Goal: Information Seeking & Learning: Check status

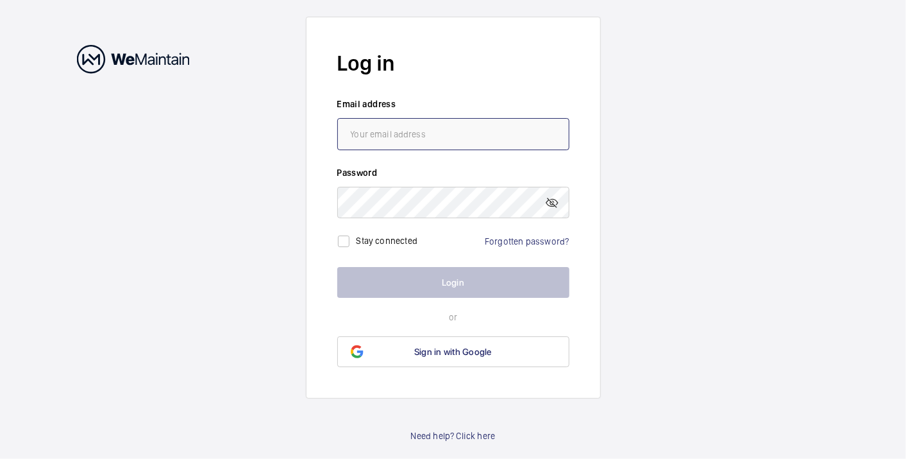
type input "[PERSON_NAME][EMAIL_ADDRESS][PERSON_NAME][DOMAIN_NAME]"
click at [447, 278] on button "Login" at bounding box center [453, 282] width 232 height 31
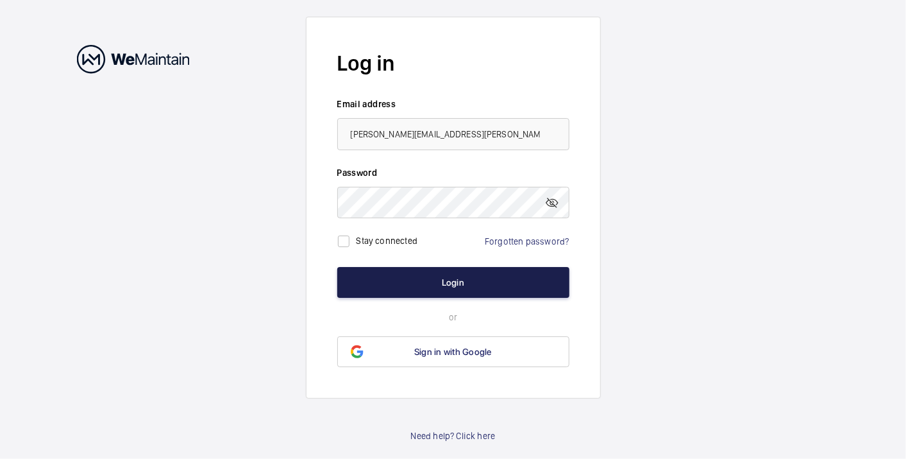
click at [448, 280] on button "Login" at bounding box center [453, 282] width 232 height 31
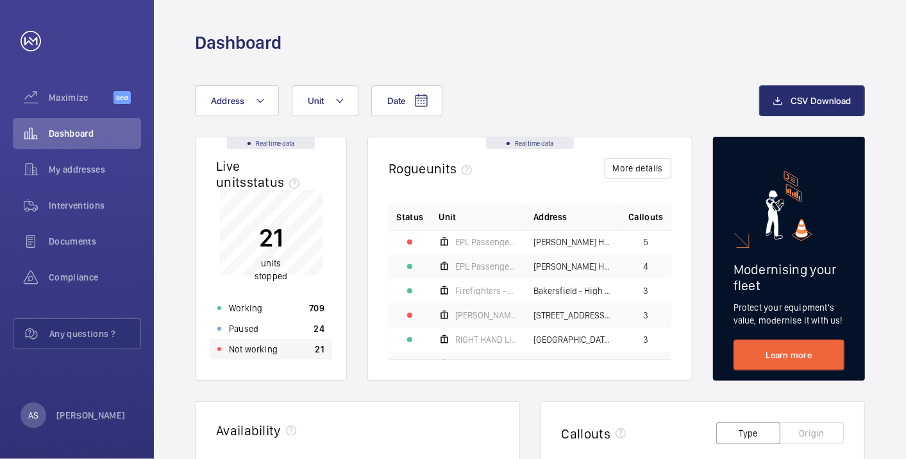
click at [290, 349] on div "Not working 21" at bounding box center [271, 349] width 122 height 21
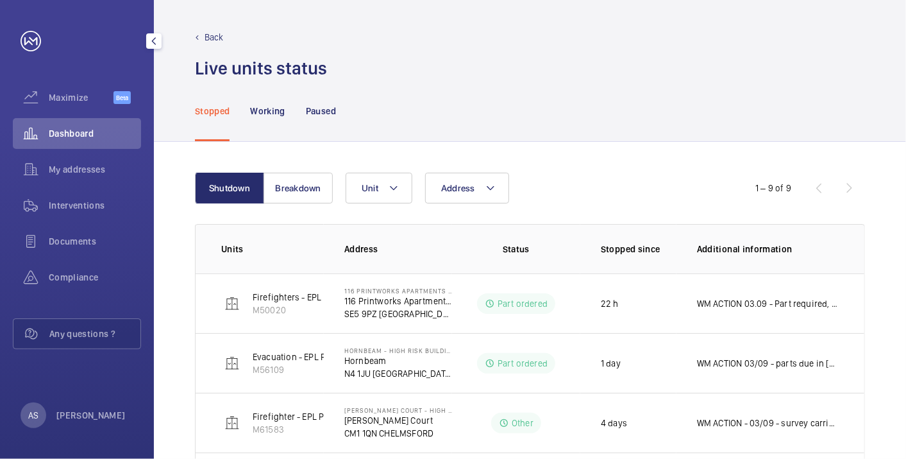
click at [103, 131] on span "Dashboard" at bounding box center [95, 133] width 92 height 13
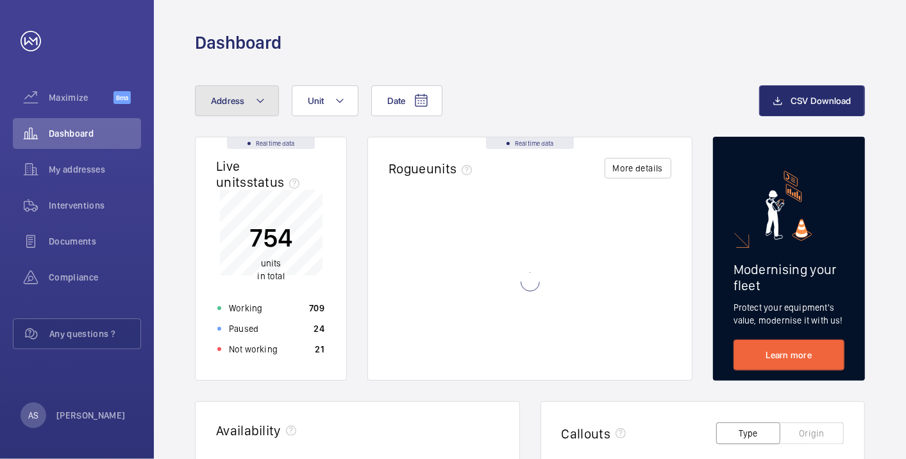
click at [248, 106] on button "Address" at bounding box center [237, 100] width 84 height 31
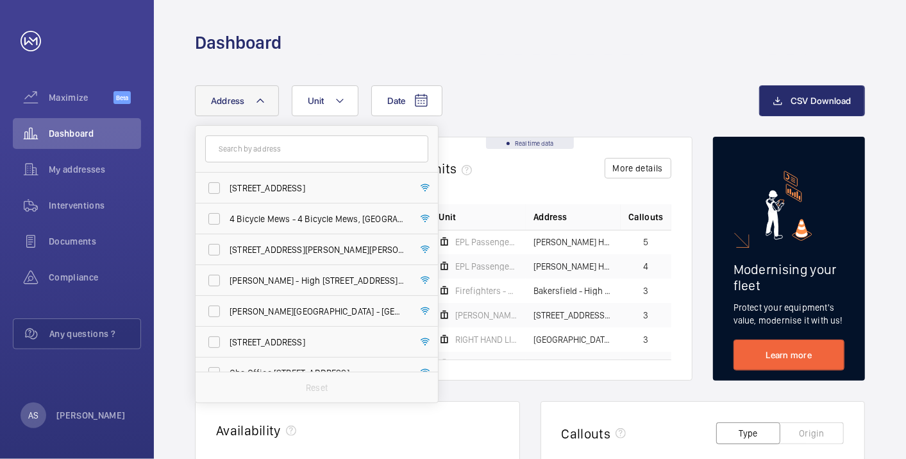
click at [255, 148] on input "text" at bounding box center [316, 148] width 223 height 27
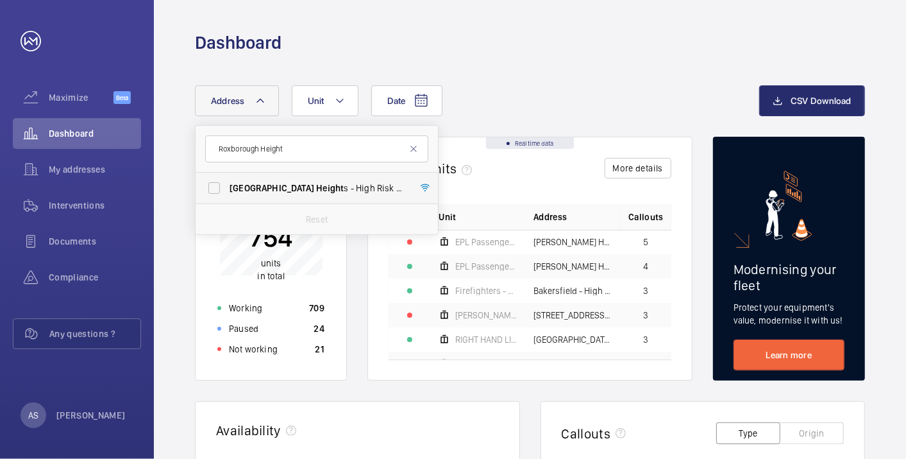
type input "Roxborough Height"
click at [316, 187] on span "Height" at bounding box center [330, 188] width 28 height 10
click at [227, 187] on input "Roxborough Height s - High [STREET_ADDRESS]" at bounding box center [214, 188] width 26 height 26
checkbox input "true"
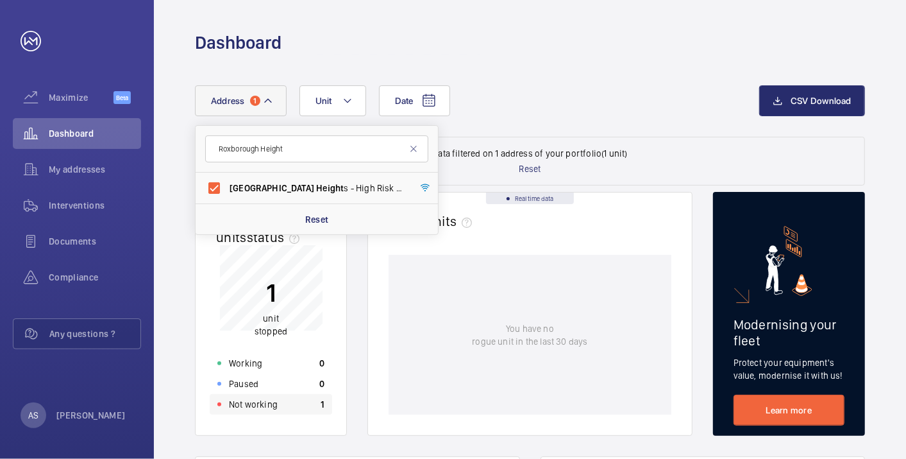
click at [285, 402] on div "Not working 1" at bounding box center [271, 404] width 122 height 21
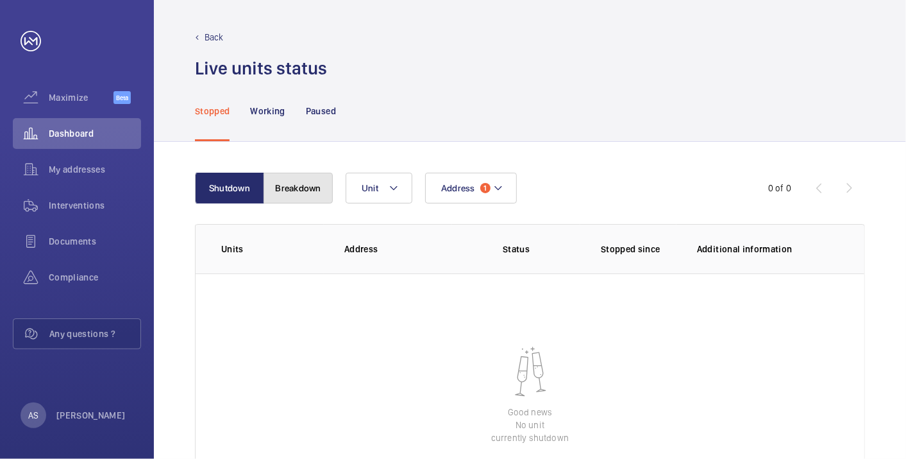
click at [315, 192] on button "Breakdown" at bounding box center [298, 188] width 69 height 31
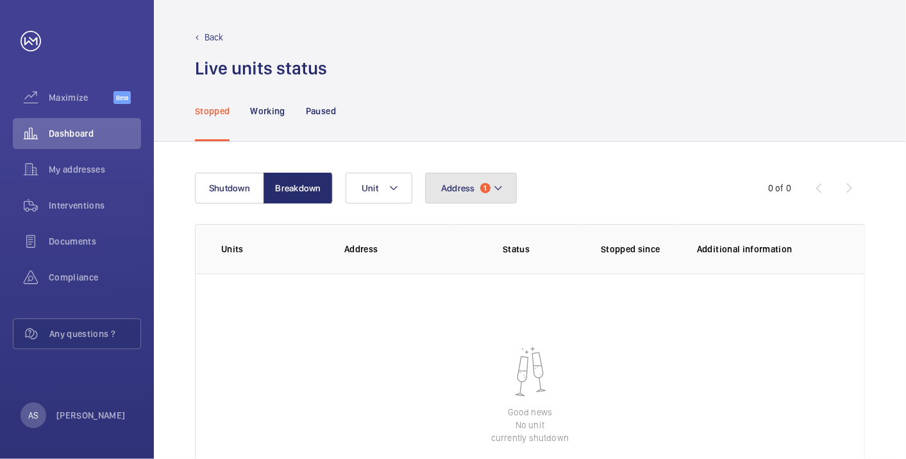
click at [469, 198] on button "Address 1" at bounding box center [471, 188] width 92 height 31
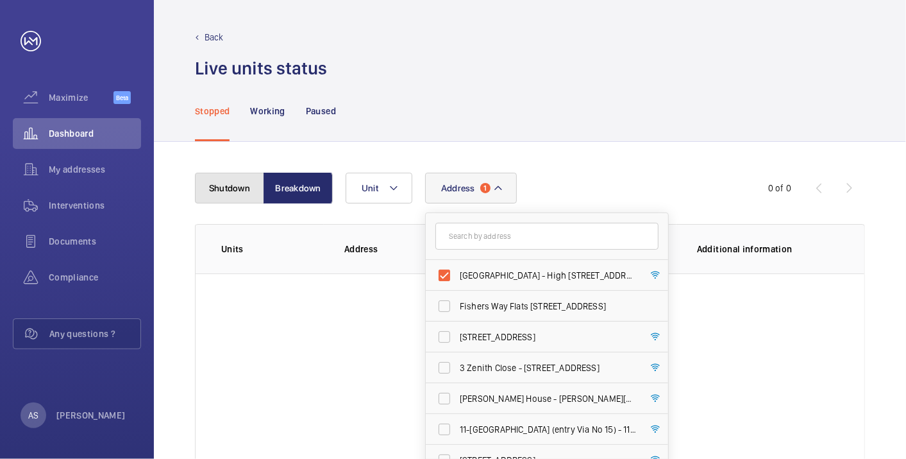
click at [233, 193] on button "Shutdown" at bounding box center [229, 188] width 69 height 31
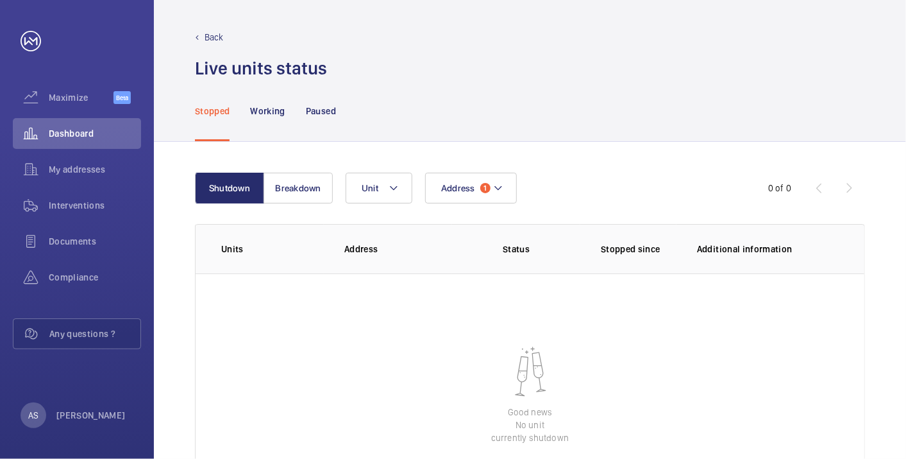
click at [471, 170] on div "Shutdown Breakdown Address 1 Unit 0 of 0 Units Address Status Stopped since Add…" at bounding box center [530, 345] width 752 height 406
click at [475, 180] on button "Address 1" at bounding box center [471, 188] width 92 height 31
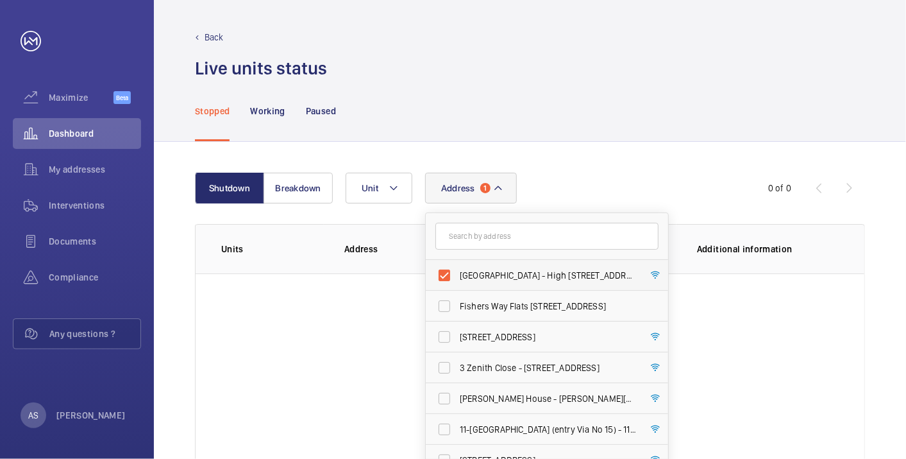
click at [495, 278] on span "[GEOGRAPHIC_DATA] - High [STREET_ADDRESS]" at bounding box center [548, 275] width 176 height 13
click at [457, 278] on input "[GEOGRAPHIC_DATA] - High [STREET_ADDRESS]" at bounding box center [445, 275] width 26 height 26
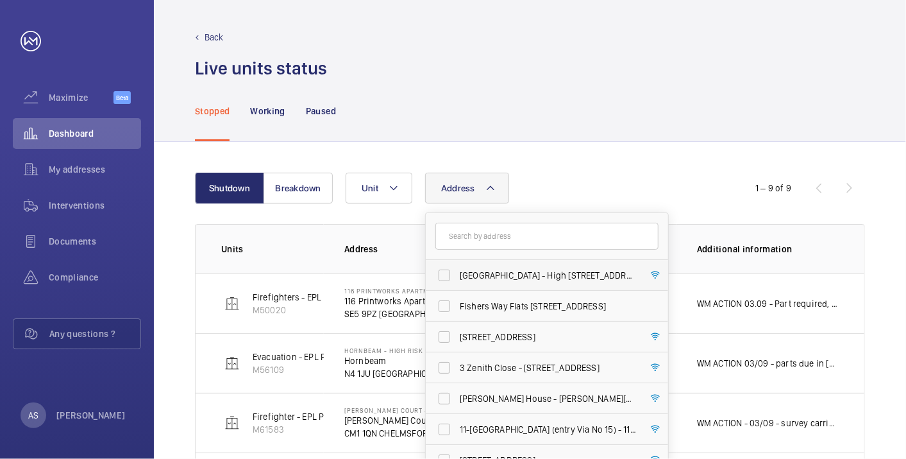
click at [491, 271] on span "[GEOGRAPHIC_DATA] - High [STREET_ADDRESS]" at bounding box center [548, 275] width 176 height 13
click at [457, 271] on input "[GEOGRAPHIC_DATA] - High [STREET_ADDRESS]" at bounding box center [445, 275] width 26 height 26
checkbox input "true"
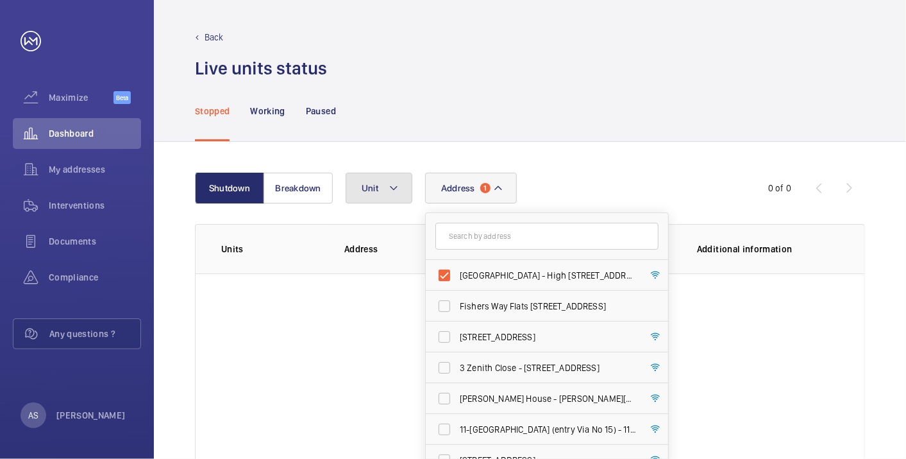
click at [362, 174] on button "Unit" at bounding box center [379, 188] width 67 height 31
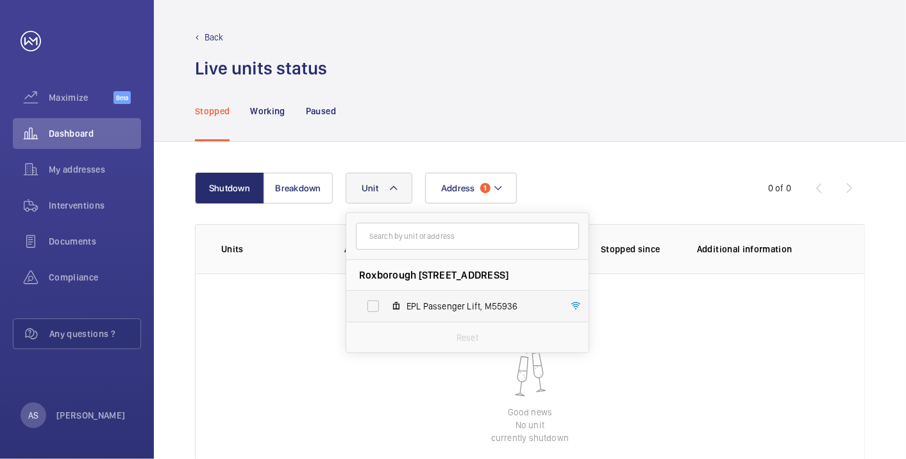
click at [466, 310] on span "EPL Passenger Lift, M55936" at bounding box center [481, 306] width 149 height 13
click at [386, 310] on input "EPL Passenger Lift, M55936" at bounding box center [373, 306] width 26 height 26
checkbox input "true"
click at [654, 347] on wm-front-table-empty-state "Good news No unit currently shutdown" at bounding box center [530, 395] width 669 height 244
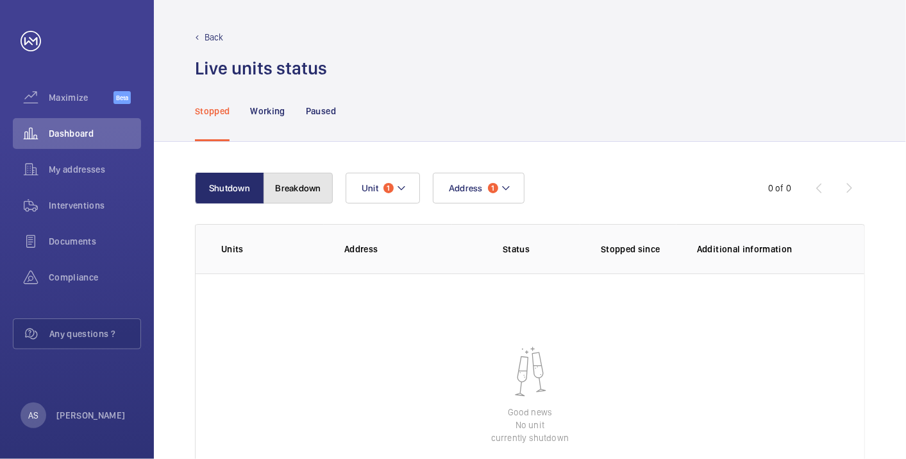
click at [285, 190] on button "Breakdown" at bounding box center [298, 188] width 69 height 31
click at [103, 137] on span "Dashboard" at bounding box center [95, 133] width 92 height 13
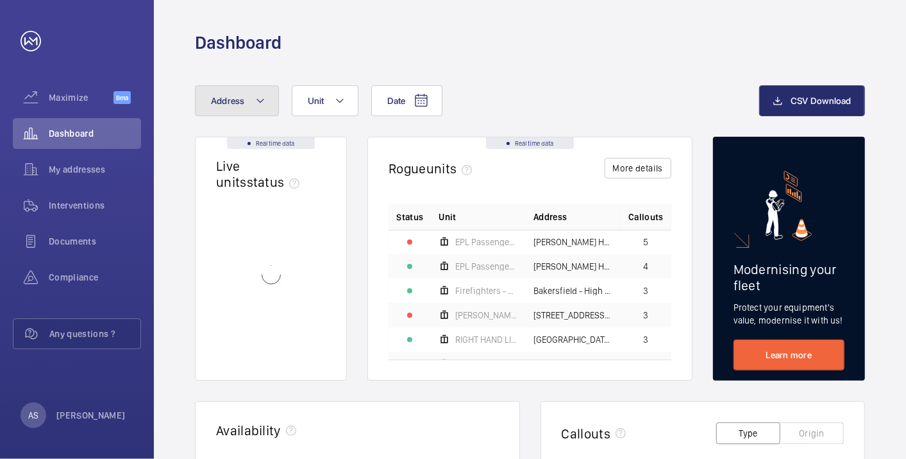
click at [245, 104] on button "Address" at bounding box center [237, 100] width 84 height 31
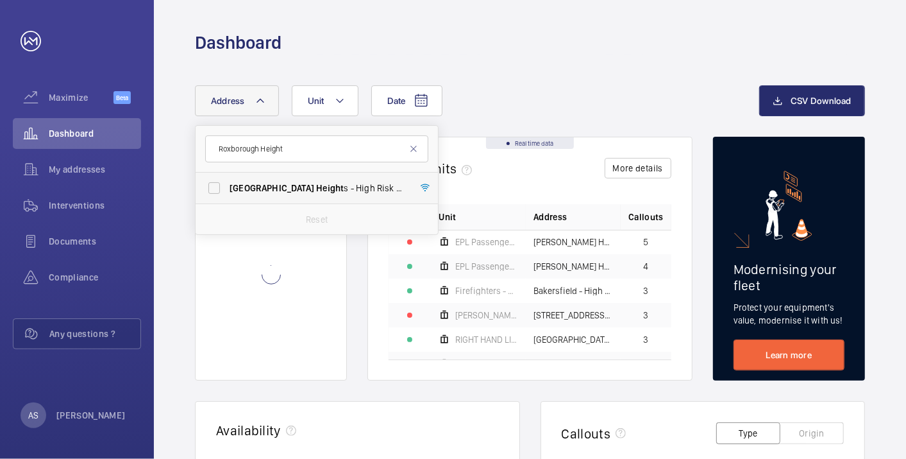
type input "Roxborough Height"
click at [276, 178] on label "Roxborough Height s - High [STREET_ADDRESS]" at bounding box center [307, 188] width 223 height 31
click at [227, 178] on input "Roxborough Height s - High [STREET_ADDRESS]" at bounding box center [214, 188] width 26 height 26
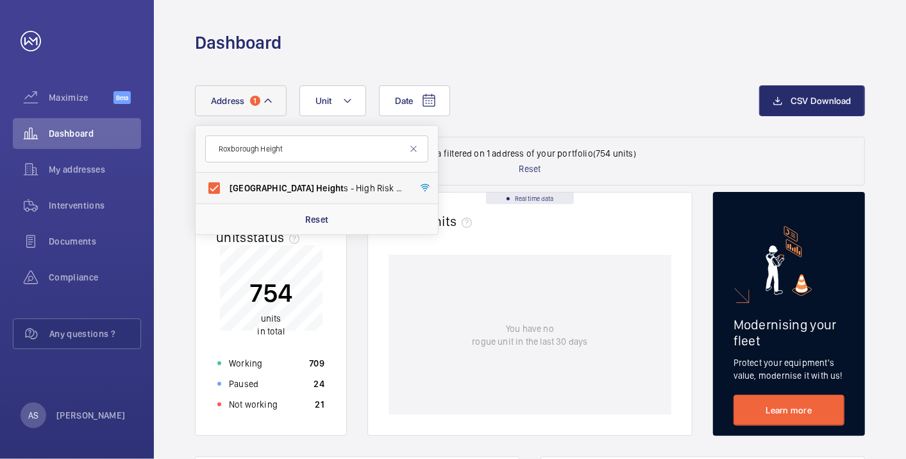
click at [280, 188] on span "Roxborough Height s - High [STREET_ADDRESS]" at bounding box center [318, 188] width 176 height 13
click at [227, 188] on input "Roxborough Height s - High [STREET_ADDRESS]" at bounding box center [214, 188] width 26 height 26
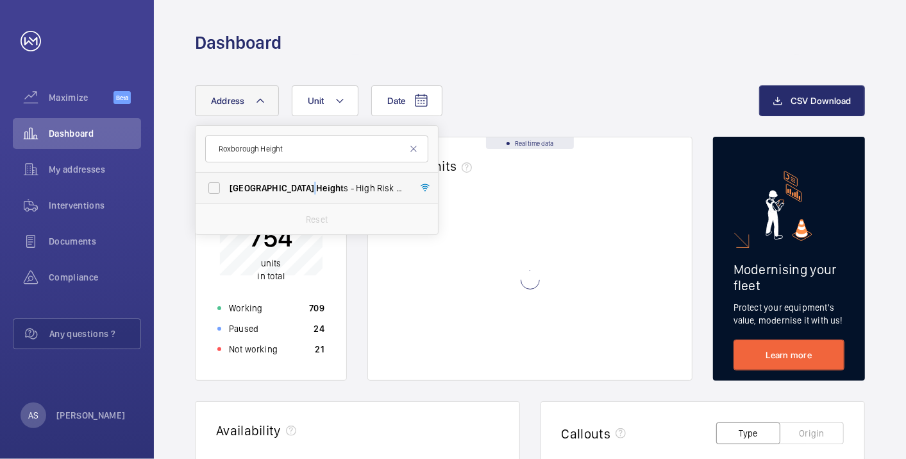
click at [280, 188] on span "Roxborough Height s - High [STREET_ADDRESS]" at bounding box center [318, 188] width 176 height 13
click at [227, 188] on input "Roxborough Height s - High [STREET_ADDRESS]" at bounding box center [214, 188] width 26 height 26
checkbox input "true"
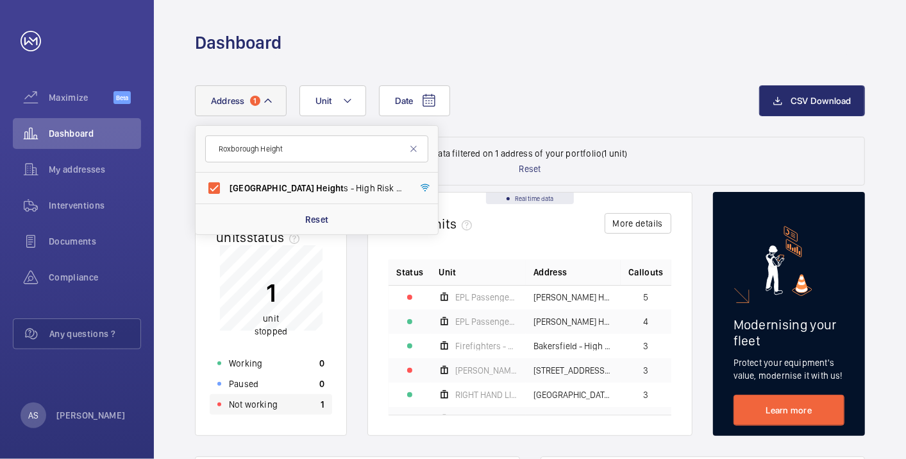
click at [311, 409] on div "Not working 1" at bounding box center [271, 404] width 122 height 21
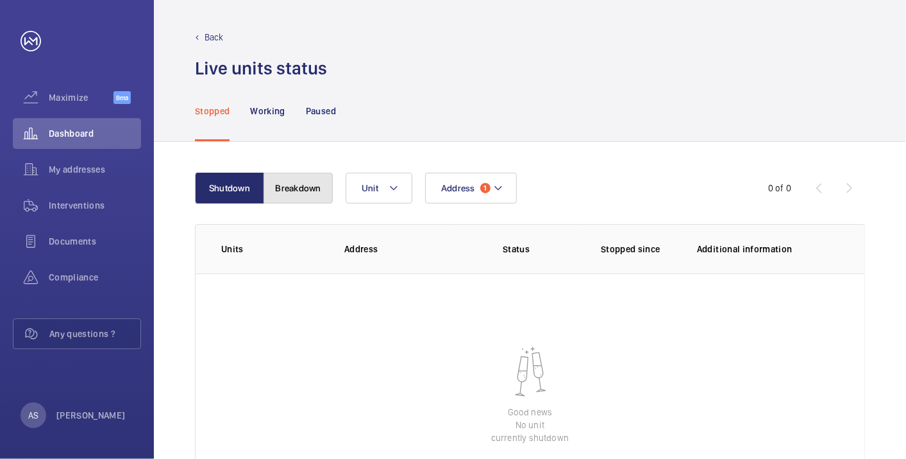
click at [282, 192] on button "Breakdown" at bounding box center [298, 188] width 69 height 31
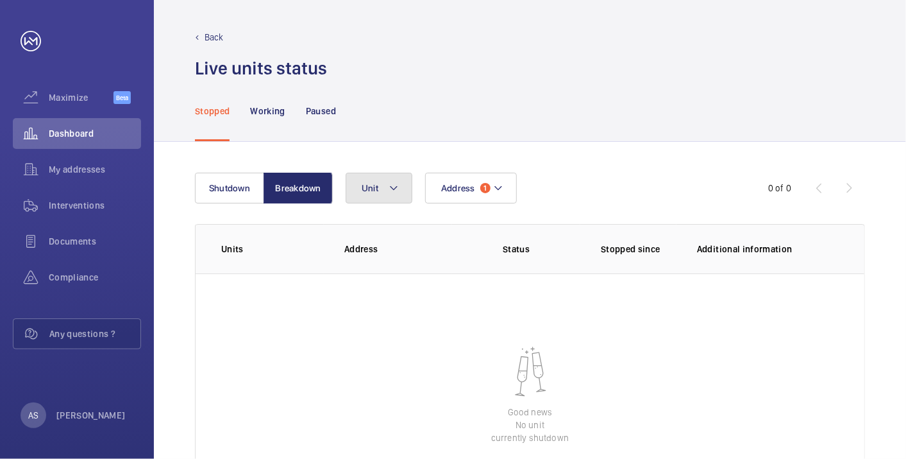
click at [375, 189] on span "Unit" at bounding box center [370, 188] width 17 height 10
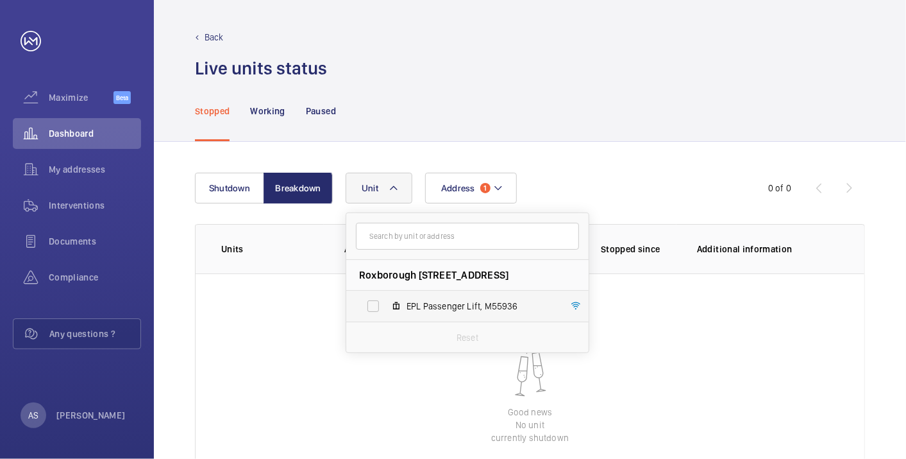
click at [441, 308] on span "EPL Passenger Lift, M55936" at bounding box center [481, 306] width 149 height 13
click at [386, 308] on input "EPL Passenger Lift, M55936" at bounding box center [373, 306] width 26 height 26
checkbox input "true"
click at [638, 171] on div "Shutdown Breakdown Address [STREET_ADDRESS] EPL Passenger Lift, M55936 Reset 0 …" at bounding box center [530, 345] width 752 height 406
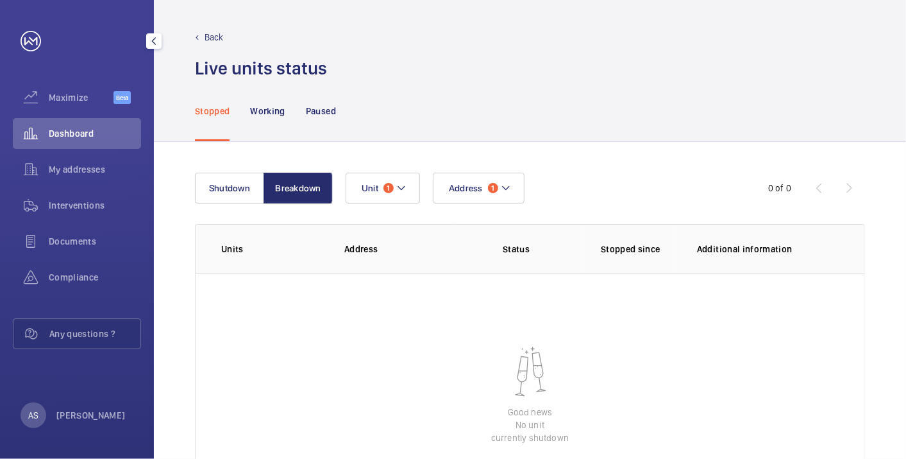
click at [90, 144] on div "Dashboard" at bounding box center [77, 133] width 128 height 31
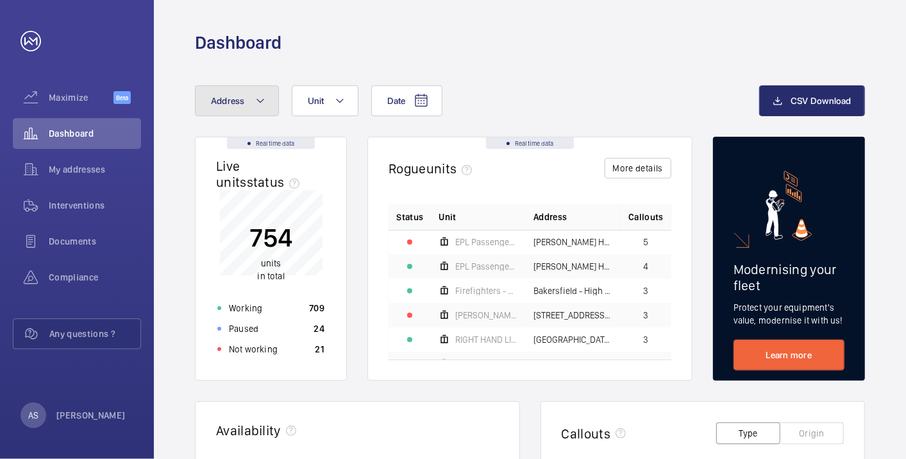
click at [262, 101] on mat-icon at bounding box center [260, 100] width 10 height 15
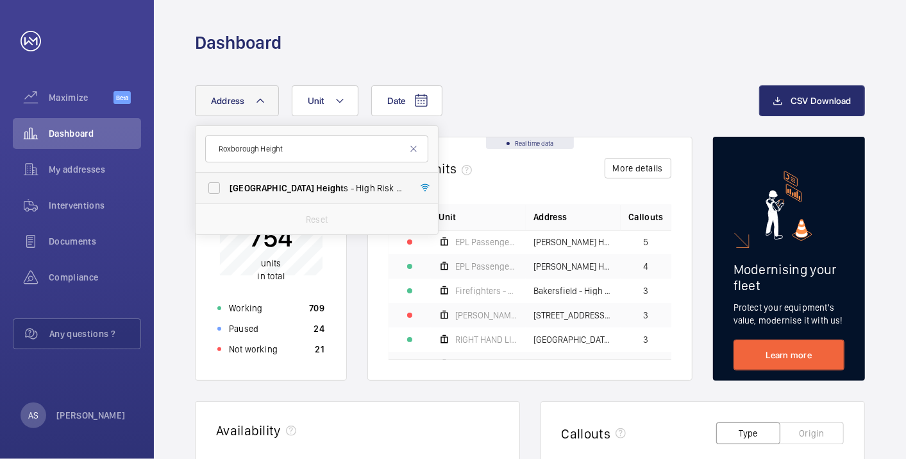
type input "Roxborough Height"
click at [316, 192] on span "Height" at bounding box center [330, 188] width 28 height 10
click at [227, 192] on input "Roxborough Height s - High [STREET_ADDRESS]" at bounding box center [214, 188] width 26 height 26
checkbox input "true"
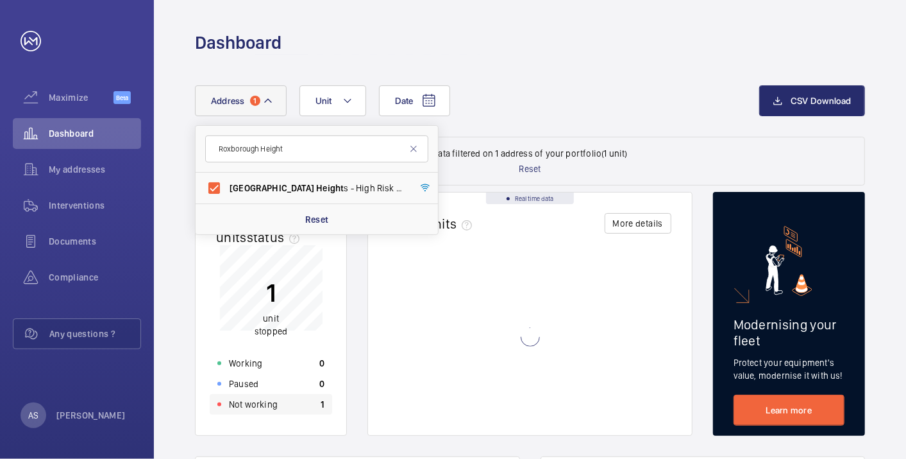
click at [301, 409] on div "Not working 1" at bounding box center [271, 404] width 122 height 21
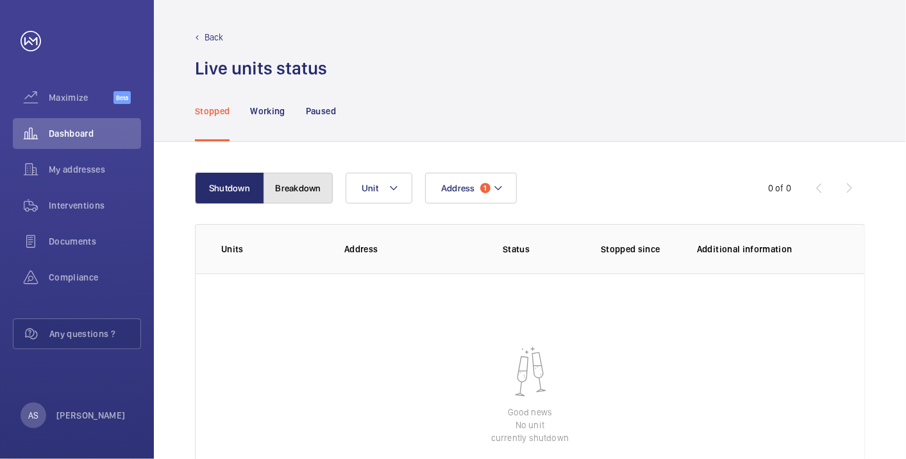
click at [291, 190] on button "Breakdown" at bounding box center [298, 188] width 69 height 31
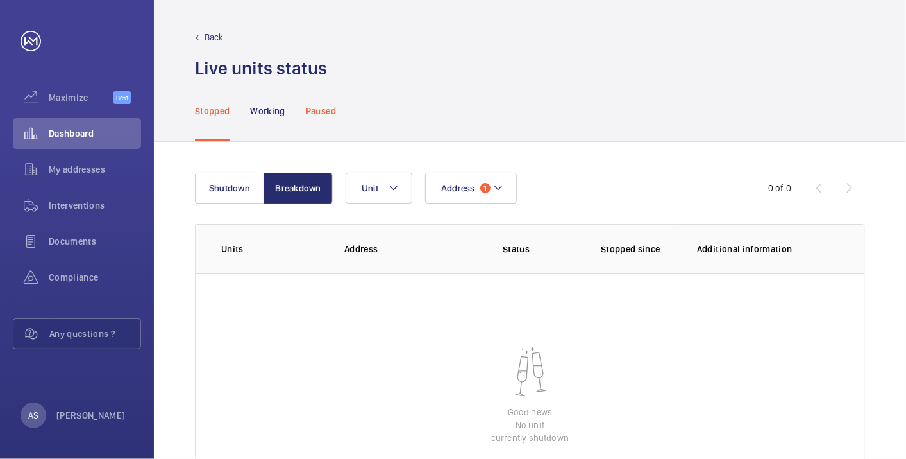
click at [311, 108] on p "Paused" at bounding box center [321, 111] width 30 height 13
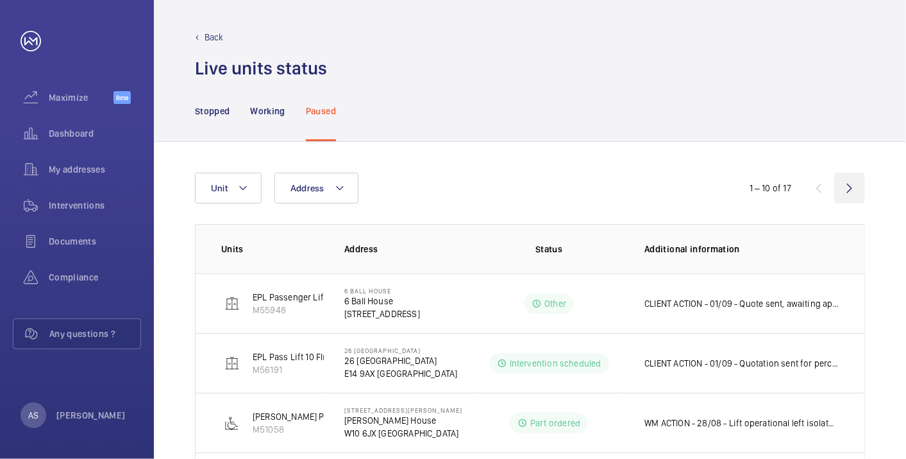
click at [850, 187] on wm-front-icon-button at bounding box center [849, 188] width 31 height 31
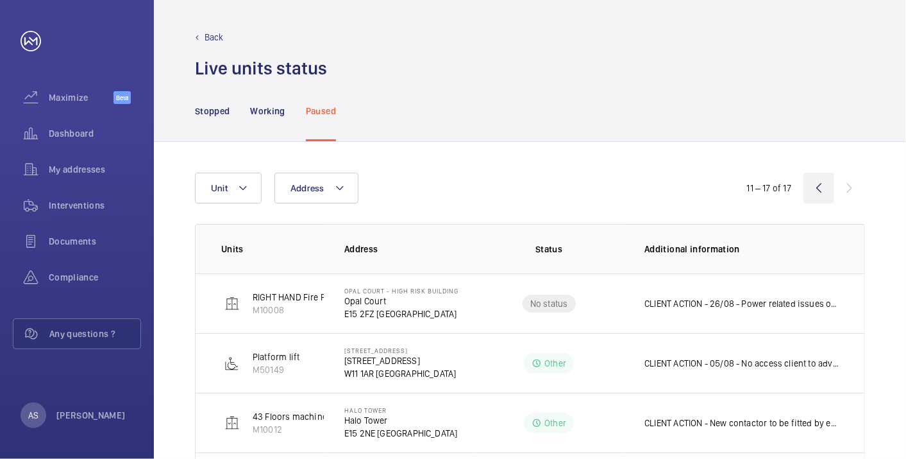
click at [810, 189] on wm-front-icon-button at bounding box center [819, 188] width 31 height 31
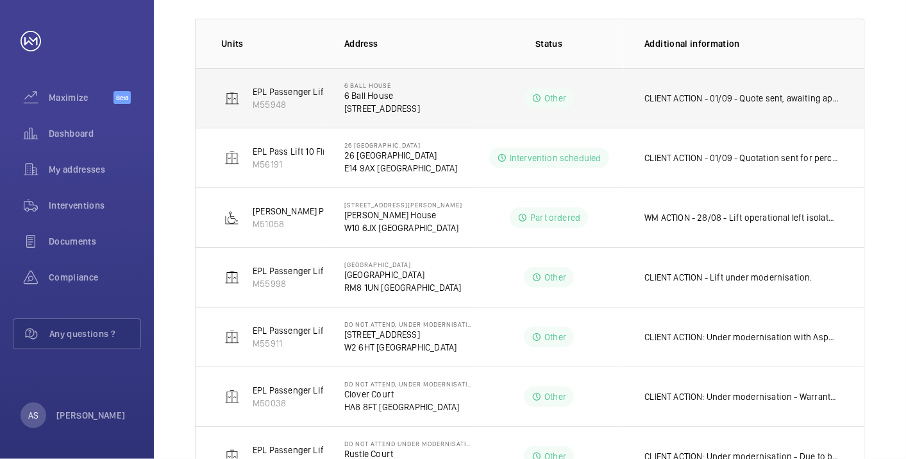
scroll to position [11, 0]
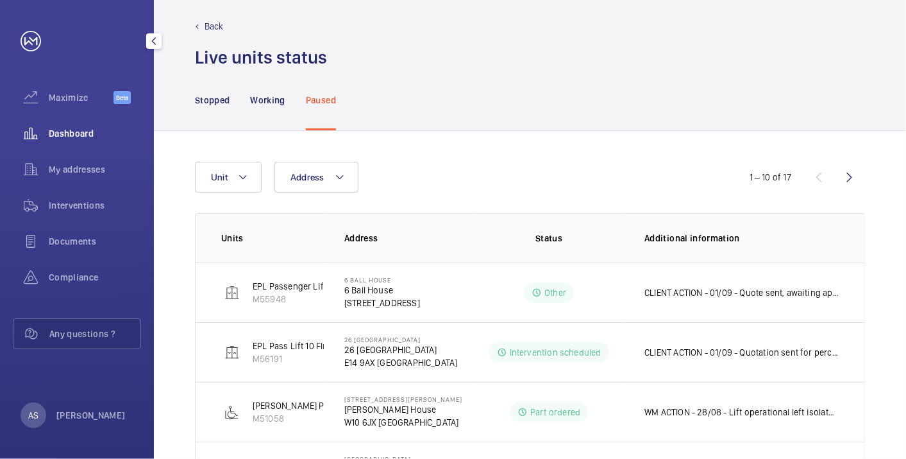
click at [48, 142] on wm-front-icon-button at bounding box center [31, 133] width 36 height 31
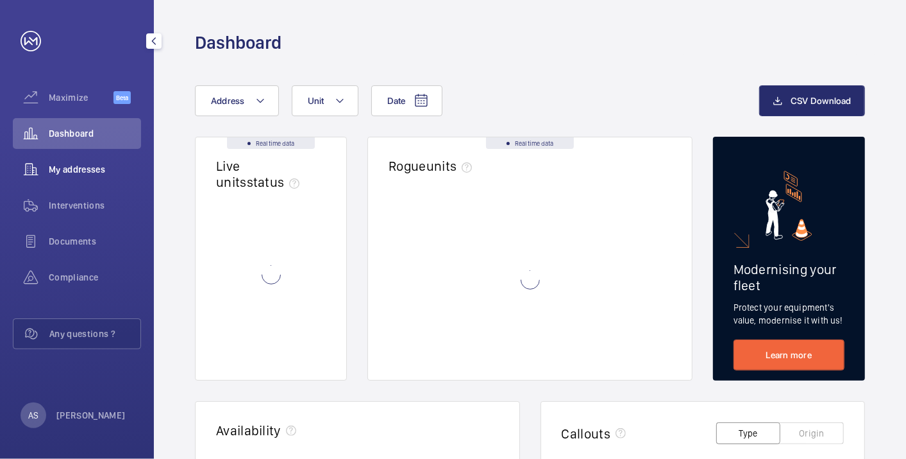
drag, startPoint x: 60, startPoint y: 170, endPoint x: 99, endPoint y: 159, distance: 40.0
click at [61, 172] on span "My addresses" at bounding box center [95, 169] width 92 height 13
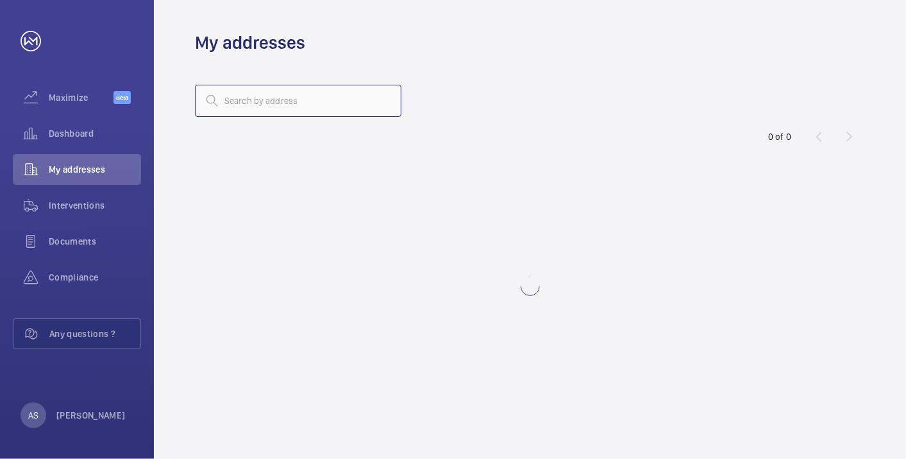
click at [230, 104] on input "text" at bounding box center [298, 101] width 207 height 32
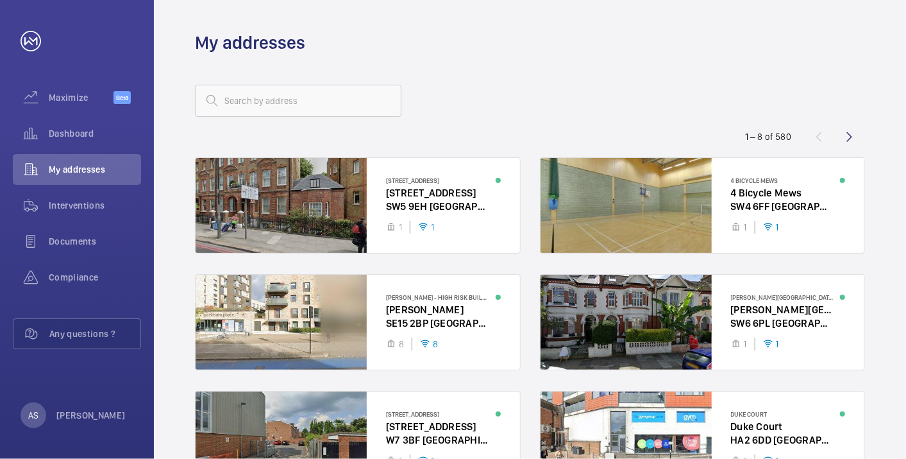
click at [773, 46] on div "My addresses" at bounding box center [530, 43] width 670 height 24
click at [329, 97] on input "text" at bounding box center [298, 101] width 207 height 32
paste input "Roxborough Height"
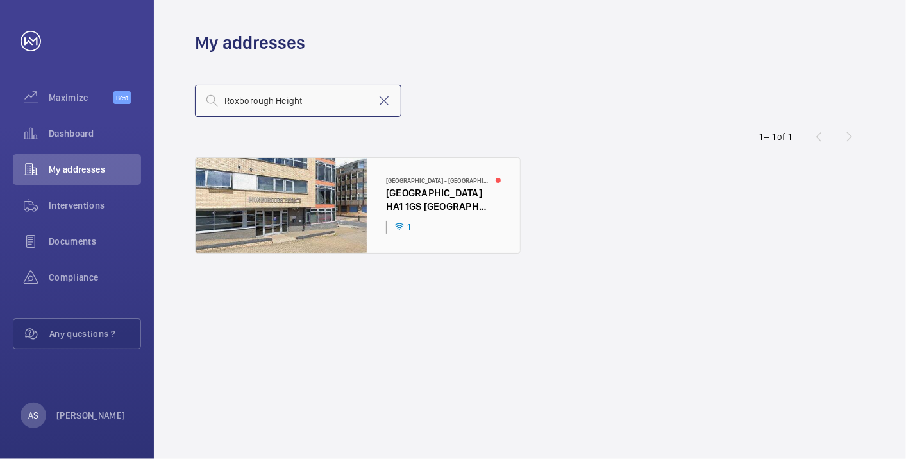
type input "Roxborough Height"
click at [435, 187] on div at bounding box center [358, 205] width 325 height 95
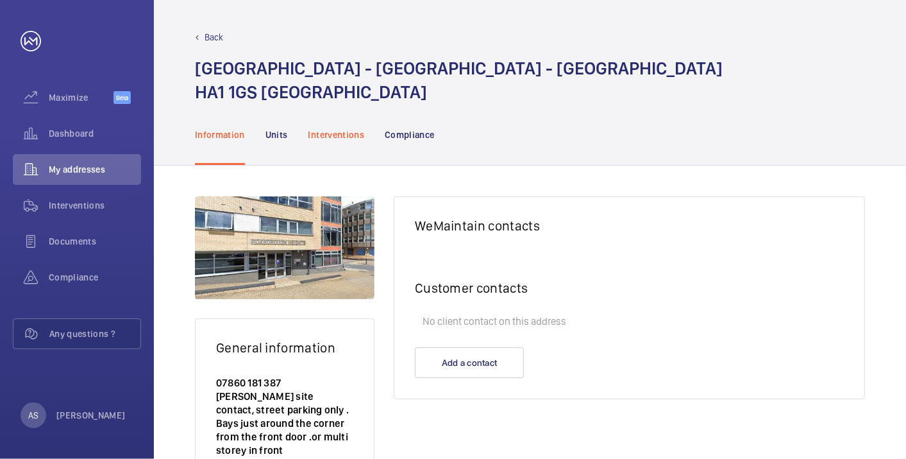
click at [341, 134] on p "Interventions" at bounding box center [336, 134] width 56 height 13
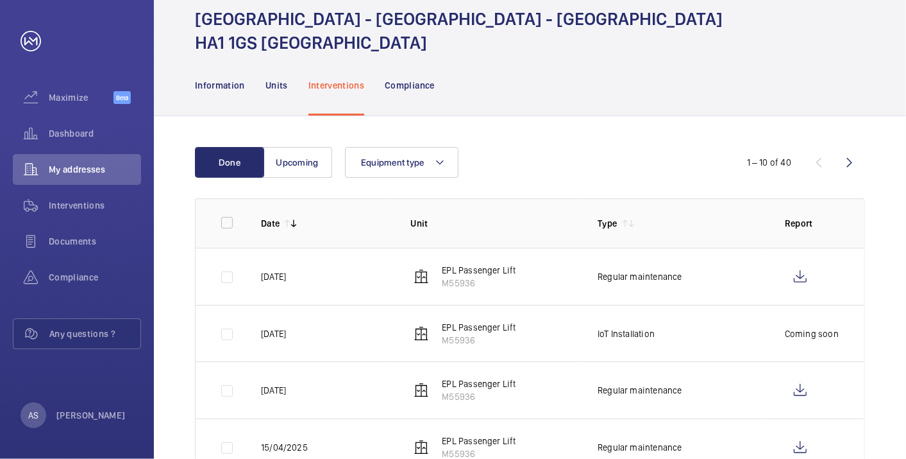
scroll to position [71, 0]
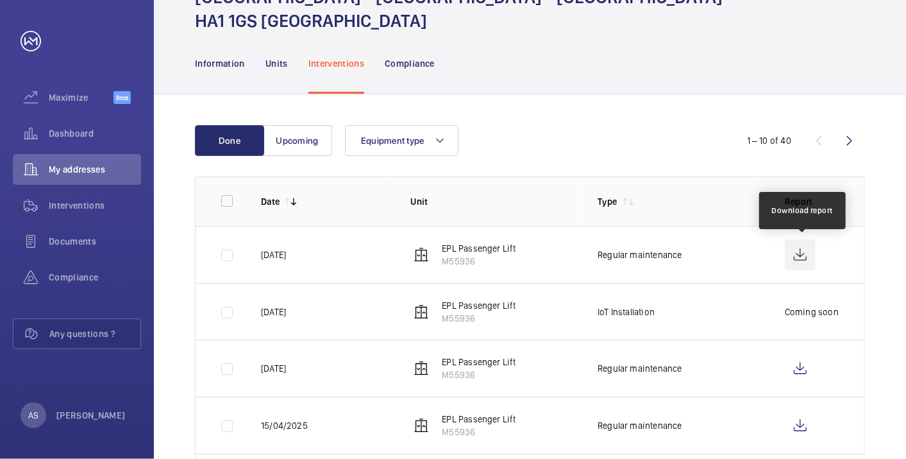
click at [800, 263] on wm-front-icon-button at bounding box center [800, 254] width 31 height 31
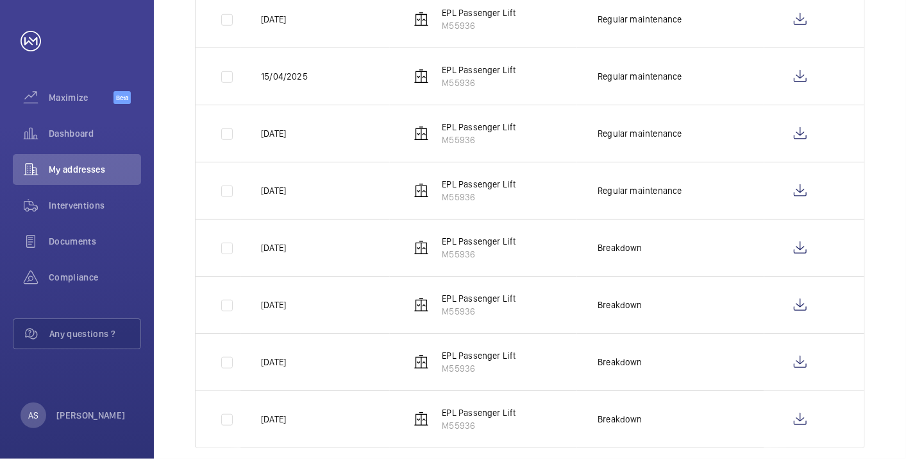
scroll to position [427, 0]
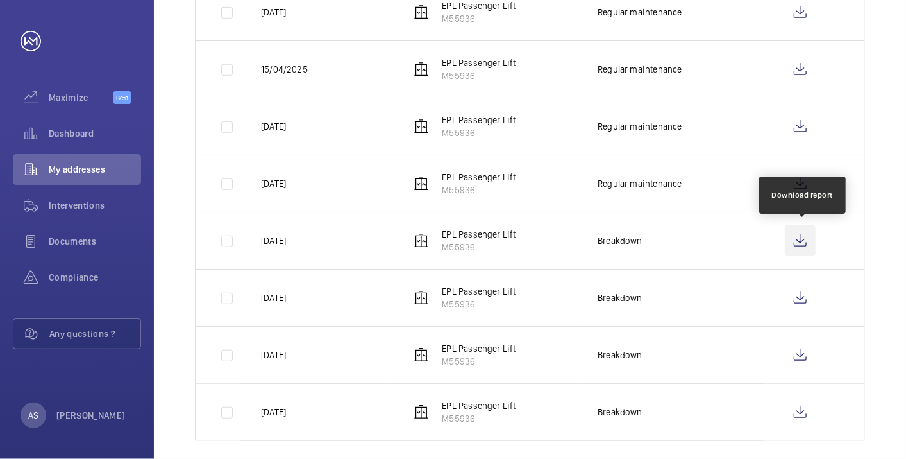
click at [798, 240] on wm-front-icon-button at bounding box center [800, 240] width 31 height 31
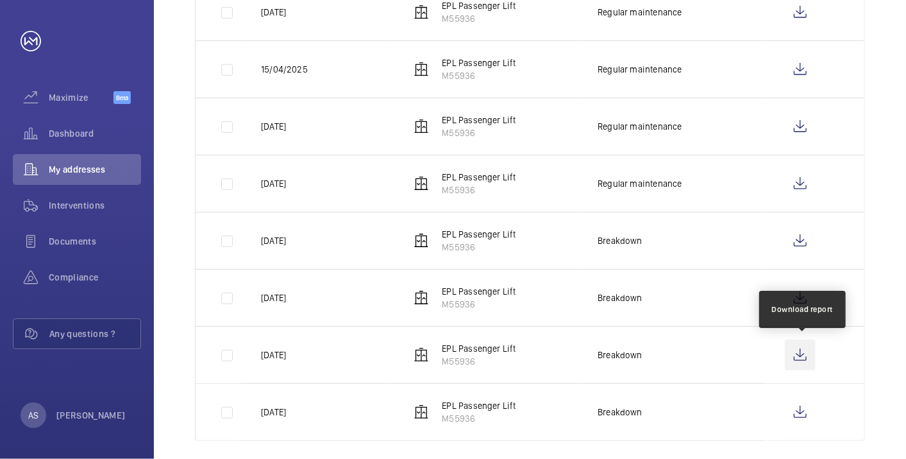
click at [803, 350] on wm-front-icon-button at bounding box center [800, 354] width 31 height 31
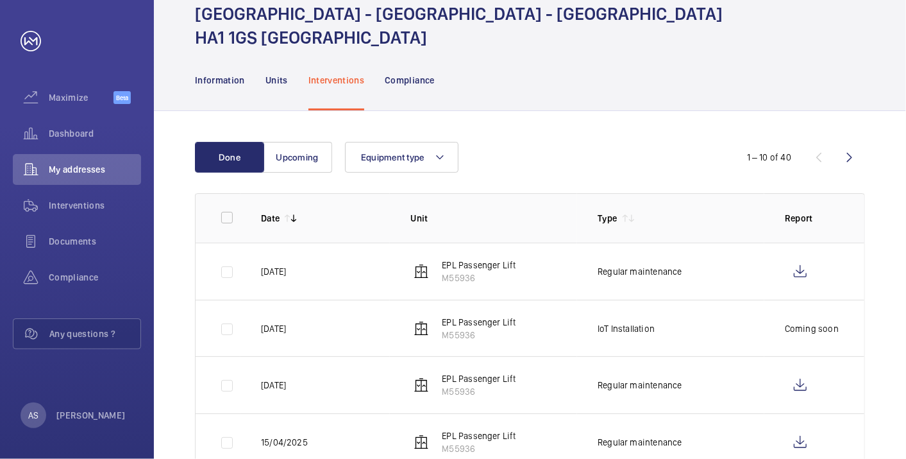
scroll to position [10, 0]
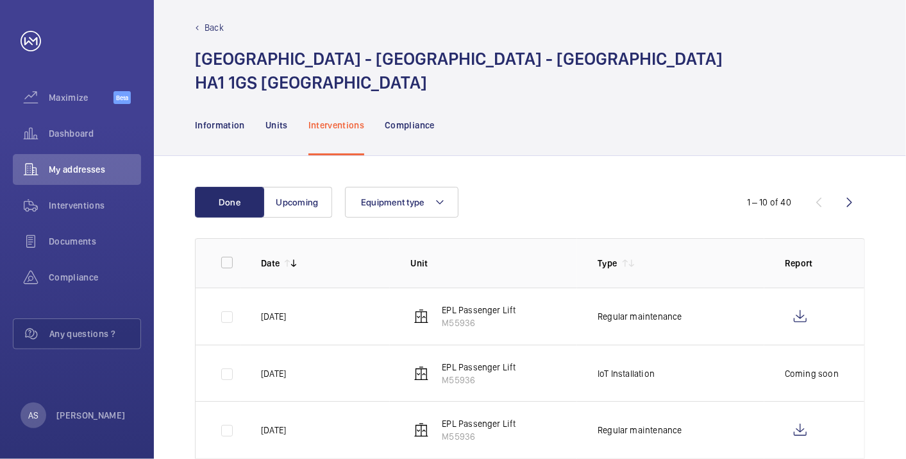
click at [852, 201] on wm-front-icon-button at bounding box center [849, 202] width 31 height 31
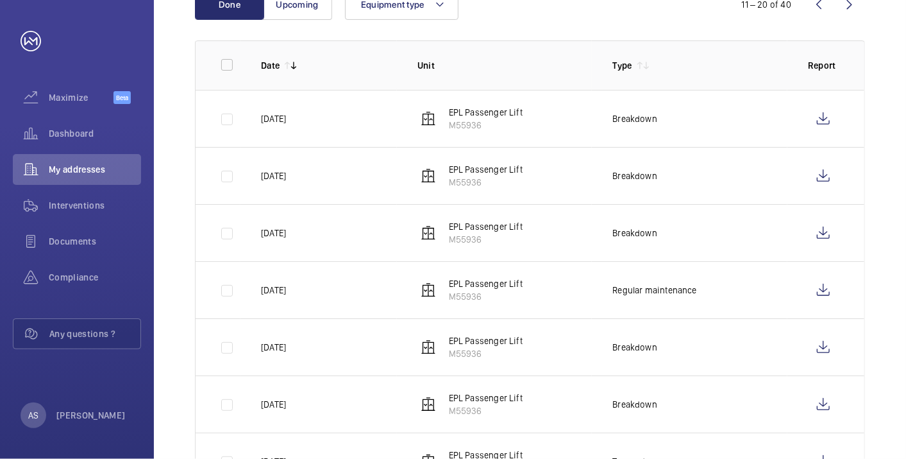
scroll to position [295, 0]
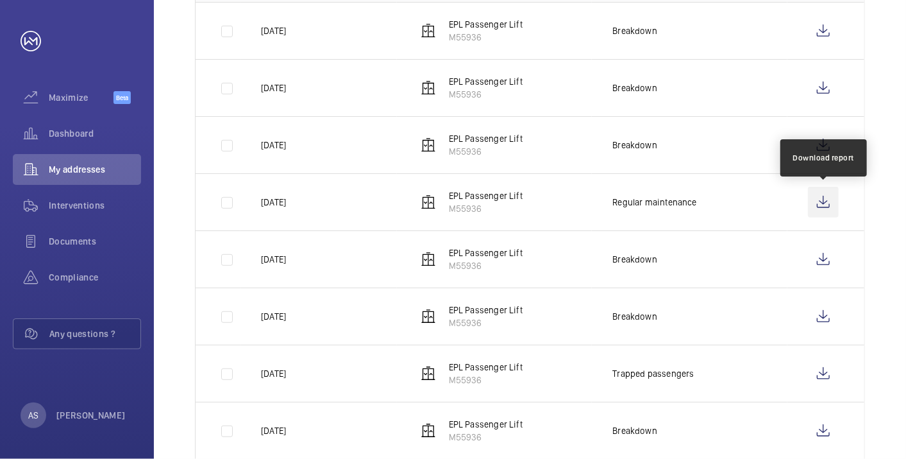
click at [827, 205] on wm-front-icon-button at bounding box center [823, 202] width 31 height 31
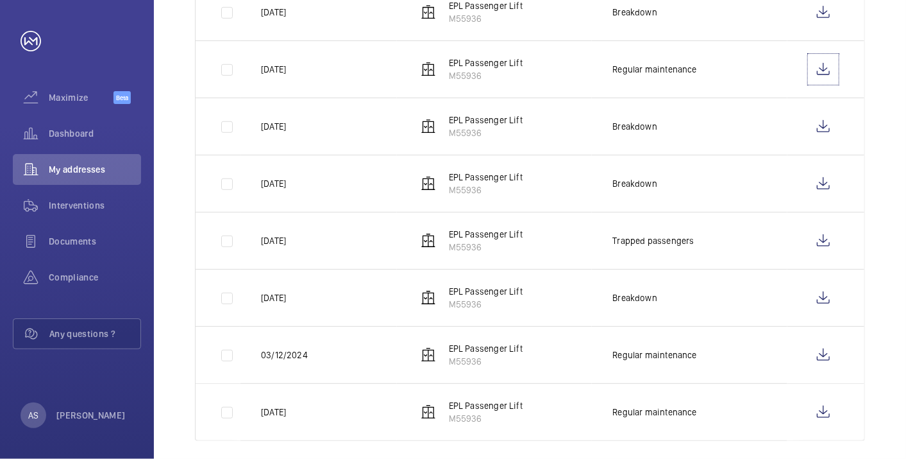
scroll to position [437, 0]
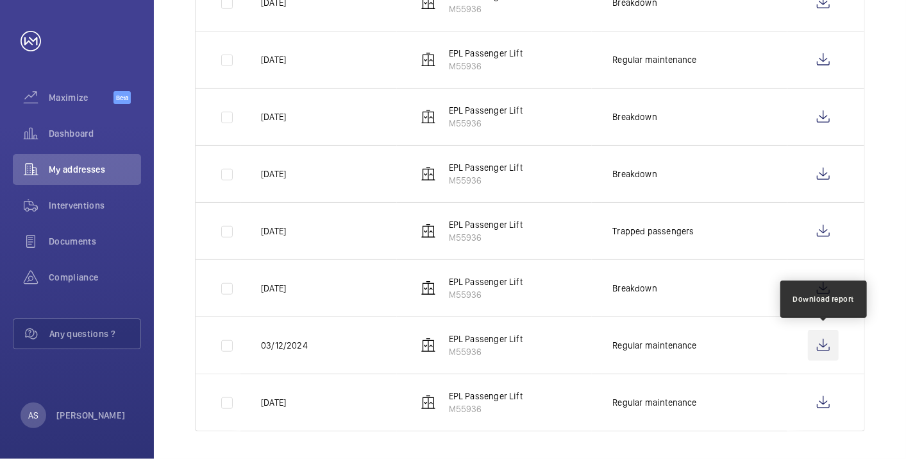
click at [826, 350] on wm-front-icon-button at bounding box center [823, 345] width 31 height 31
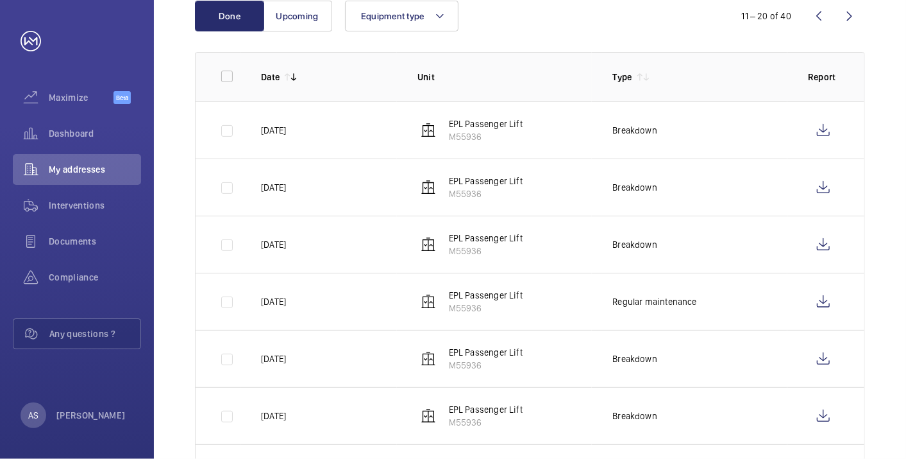
scroll to position [81, 0]
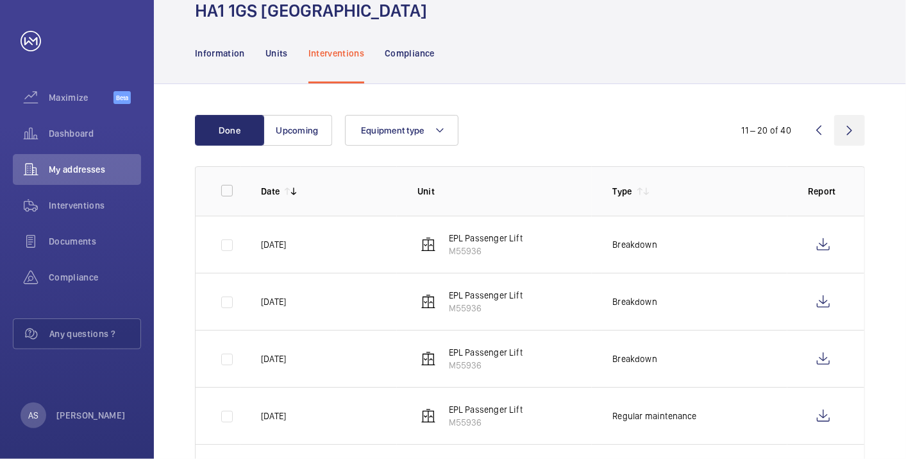
click at [849, 132] on wm-front-icon-button at bounding box center [849, 130] width 31 height 31
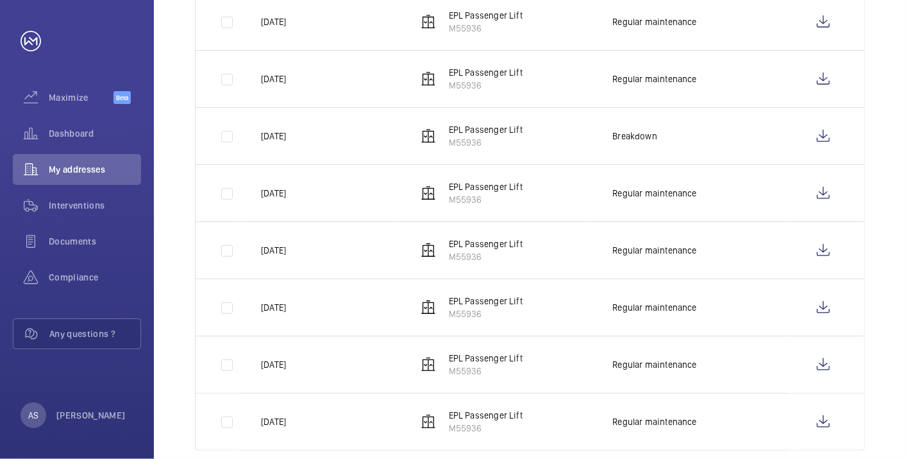
scroll to position [437, 0]
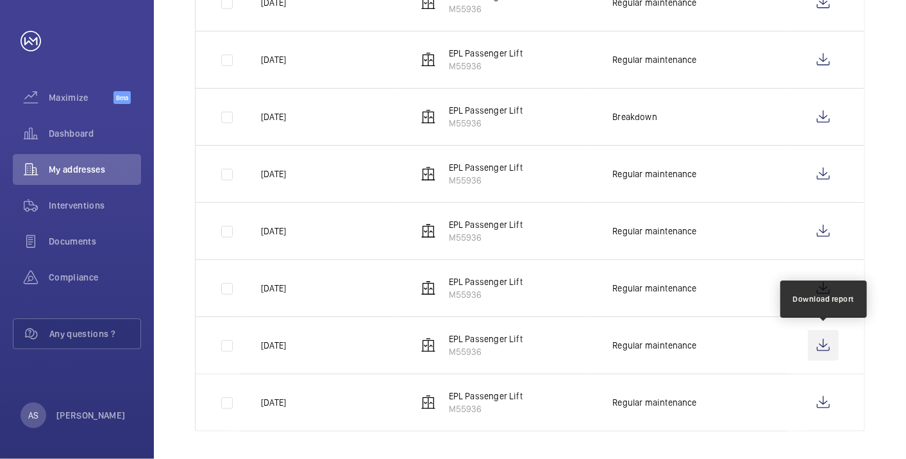
click at [824, 334] on wm-front-icon-button at bounding box center [823, 345] width 31 height 31
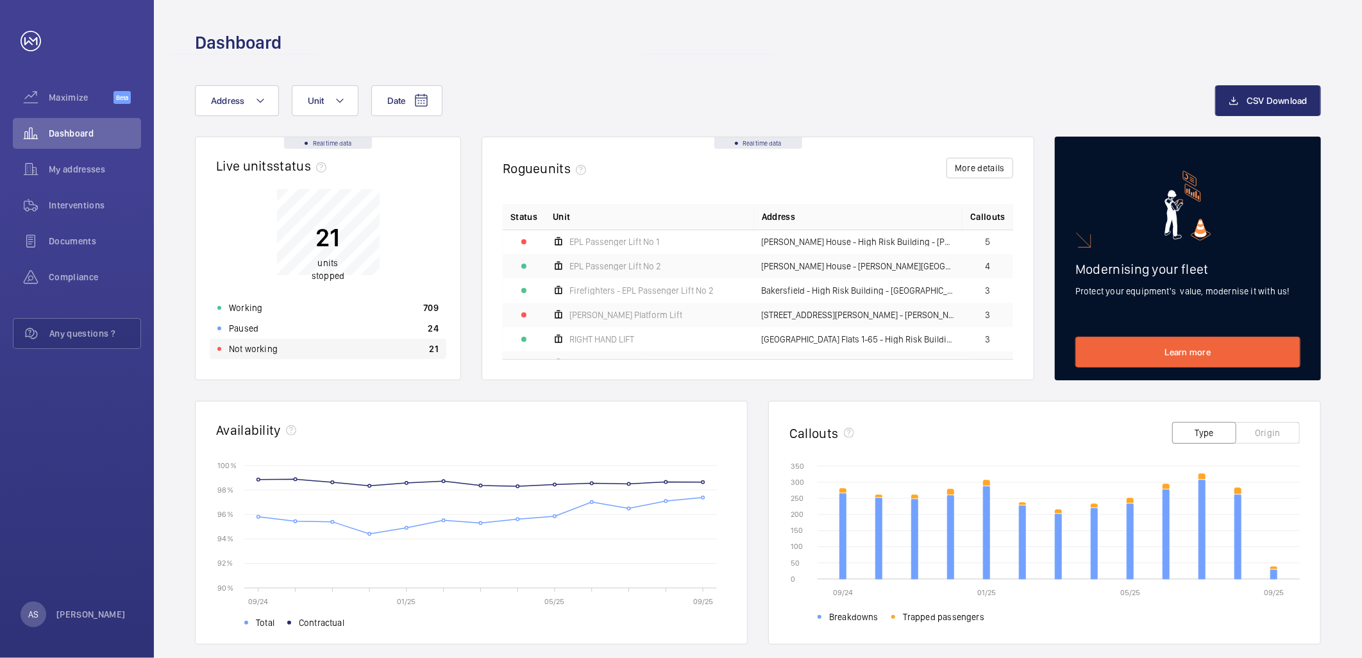
click at [303, 350] on div "Not working 21" at bounding box center [328, 349] width 237 height 21
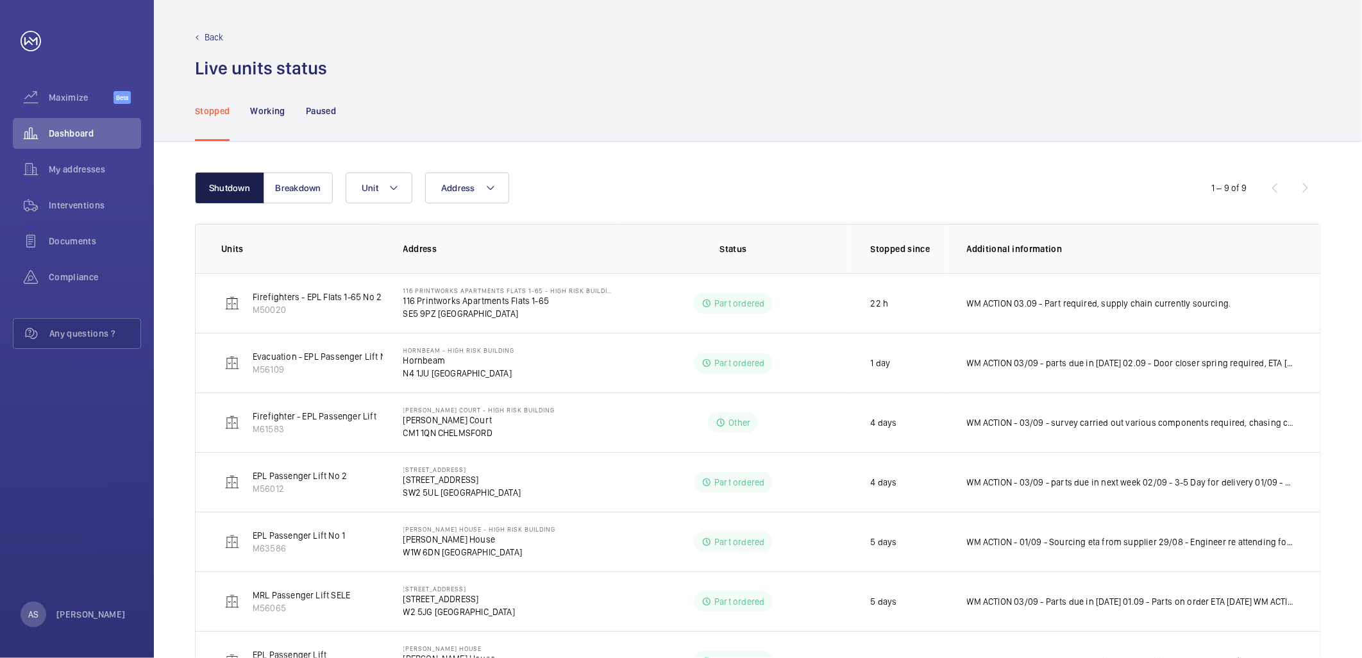
click at [223, 189] on button "Shutdown" at bounding box center [229, 188] width 69 height 31
click at [204, 30] on div "Back Live units status﻿" at bounding box center [758, 40] width 1208 height 80
click at [209, 35] on p "Back" at bounding box center [214, 37] width 19 height 13
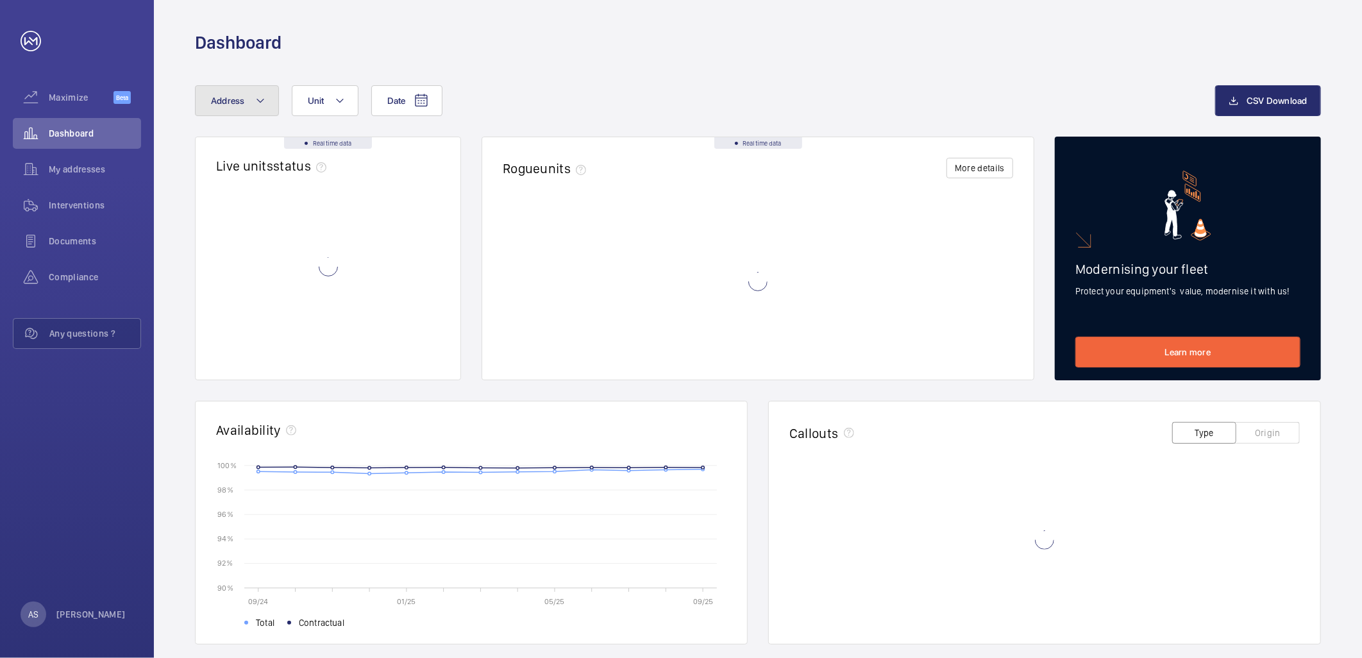
click at [266, 112] on button "Address" at bounding box center [237, 100] width 84 height 31
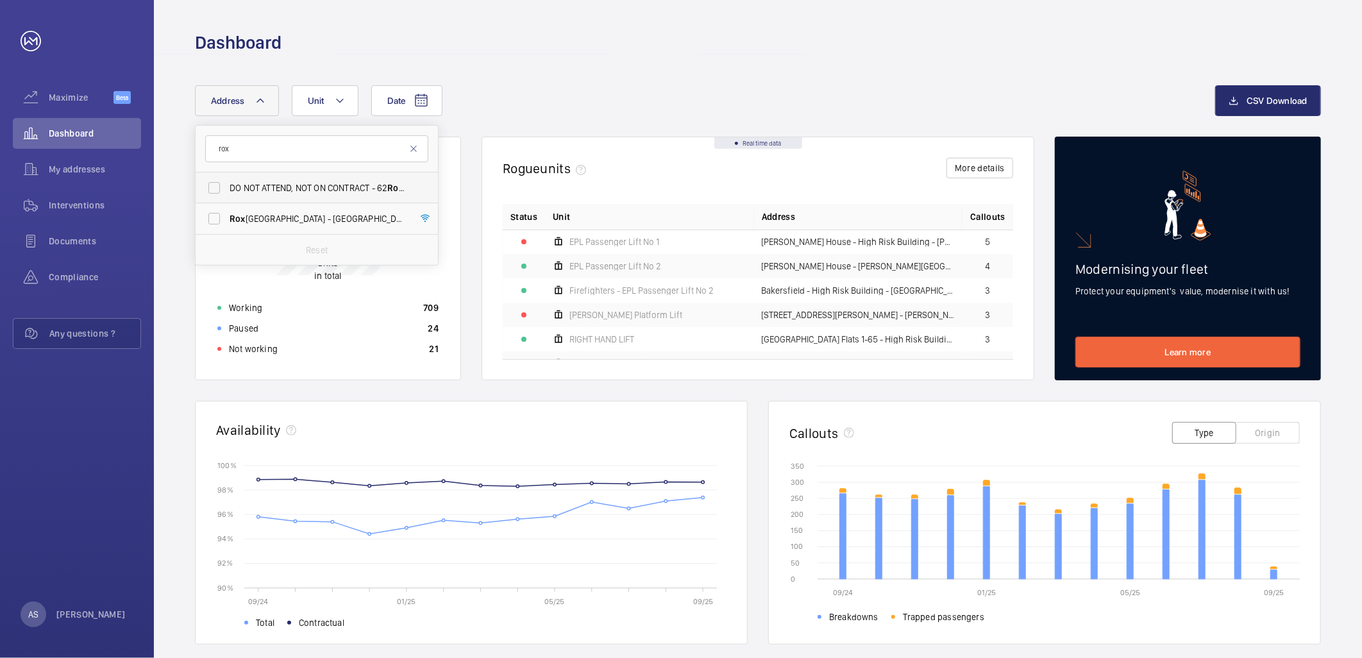
type input "rox"
click at [340, 189] on span "DO NOT ATTEND, NOT ON CONTRACT - 62 Rox borough Park - 62 Rox borough Park, LON…" at bounding box center [318, 188] width 176 height 13
click at [227, 189] on input "DO NOT ATTEND, NOT ON CONTRACT - 62 Rox borough Park - 62 Rox borough Park, LON…" at bounding box center [214, 188] width 26 height 26
checkbox input "true"
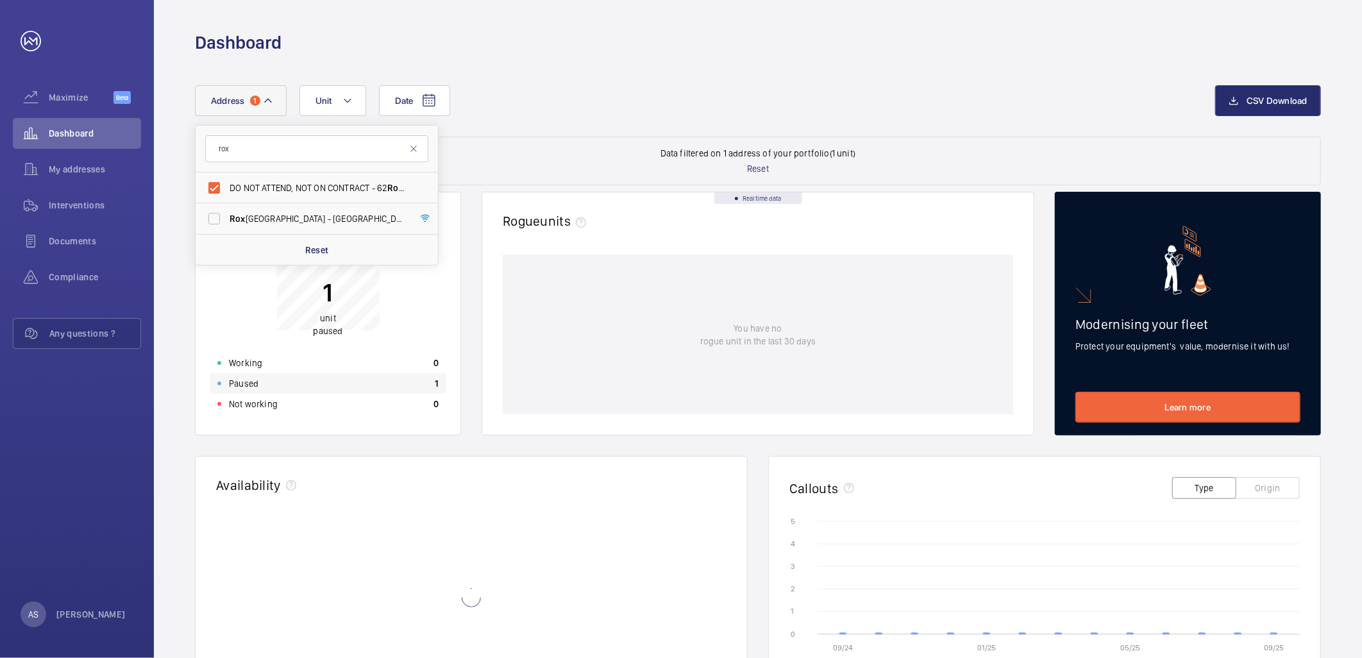
click at [325, 381] on div "Paused 1" at bounding box center [328, 383] width 237 height 21
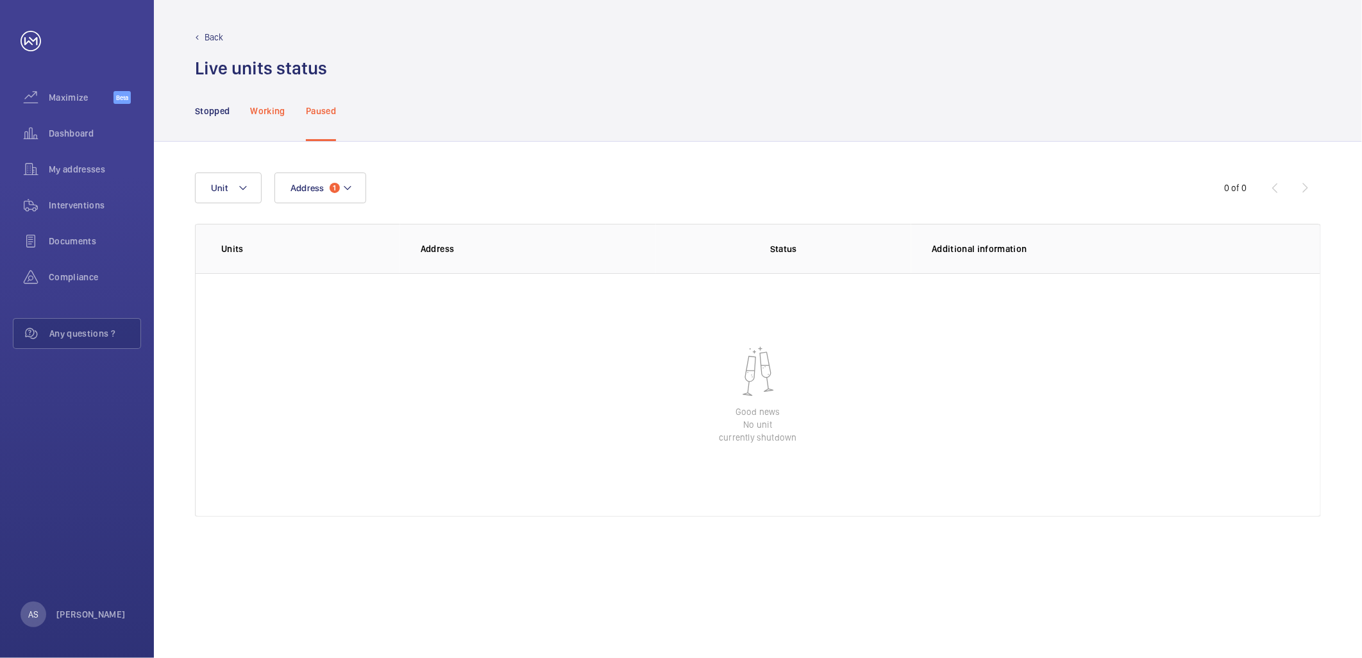
click at [266, 109] on p "Working" at bounding box center [267, 111] width 35 height 13
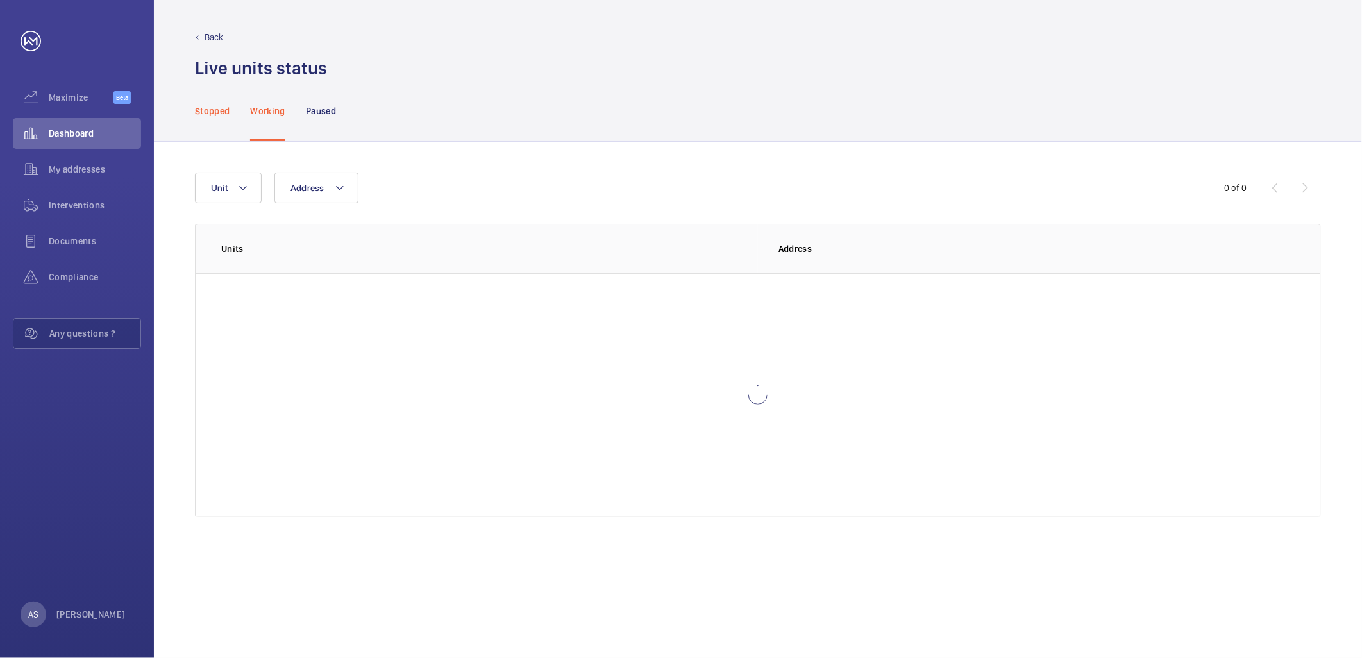
click at [213, 110] on p "Stopped" at bounding box center [212, 111] width 35 height 13
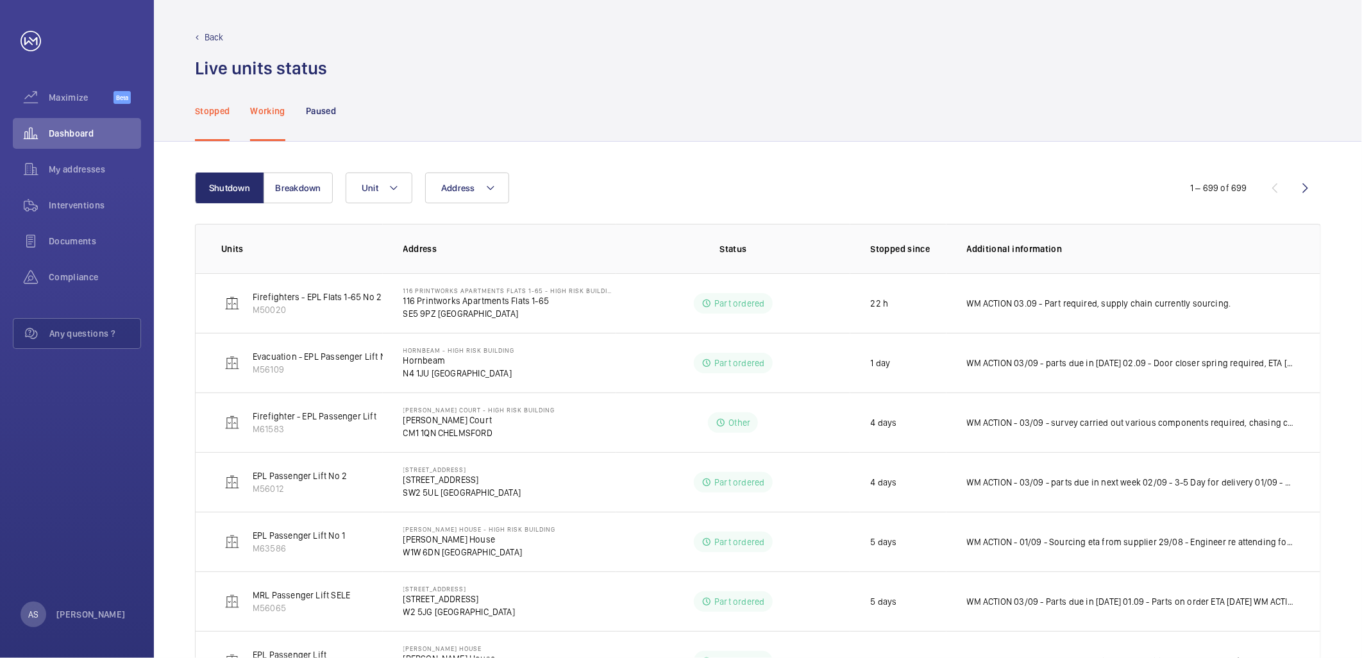
click at [272, 112] on p "Working" at bounding box center [267, 111] width 35 height 13
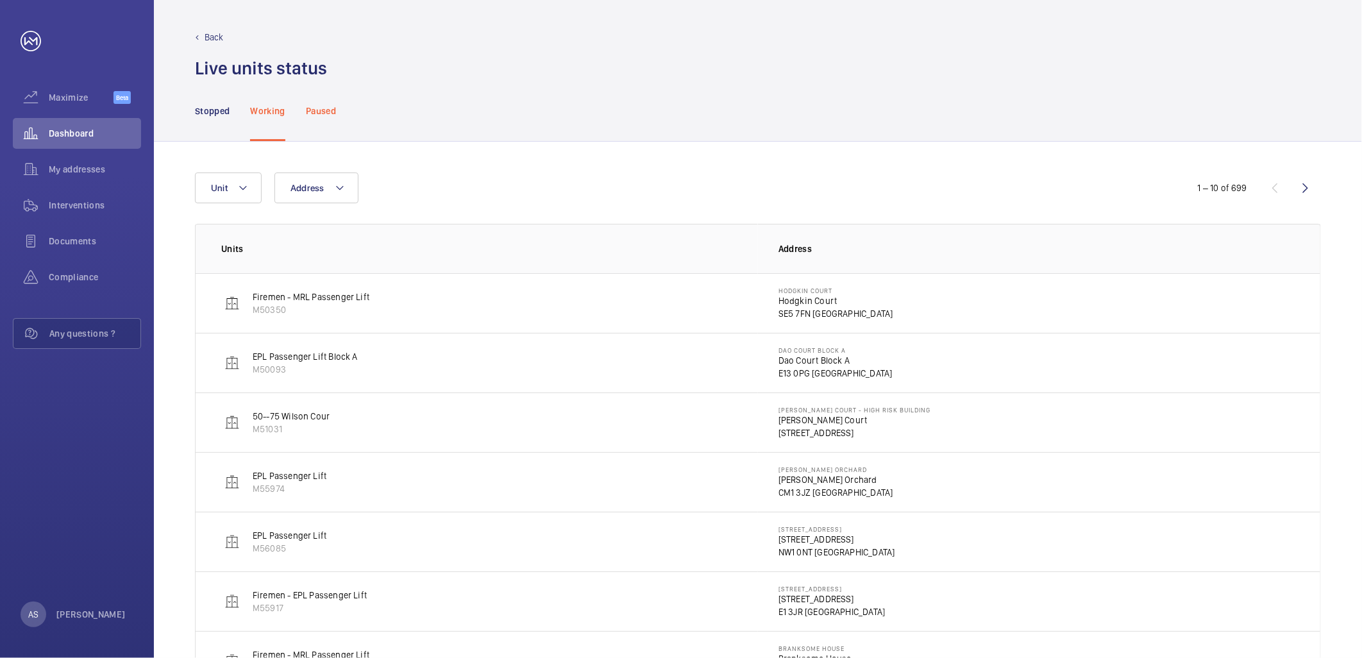
click at [321, 112] on p "Paused" at bounding box center [321, 111] width 30 height 13
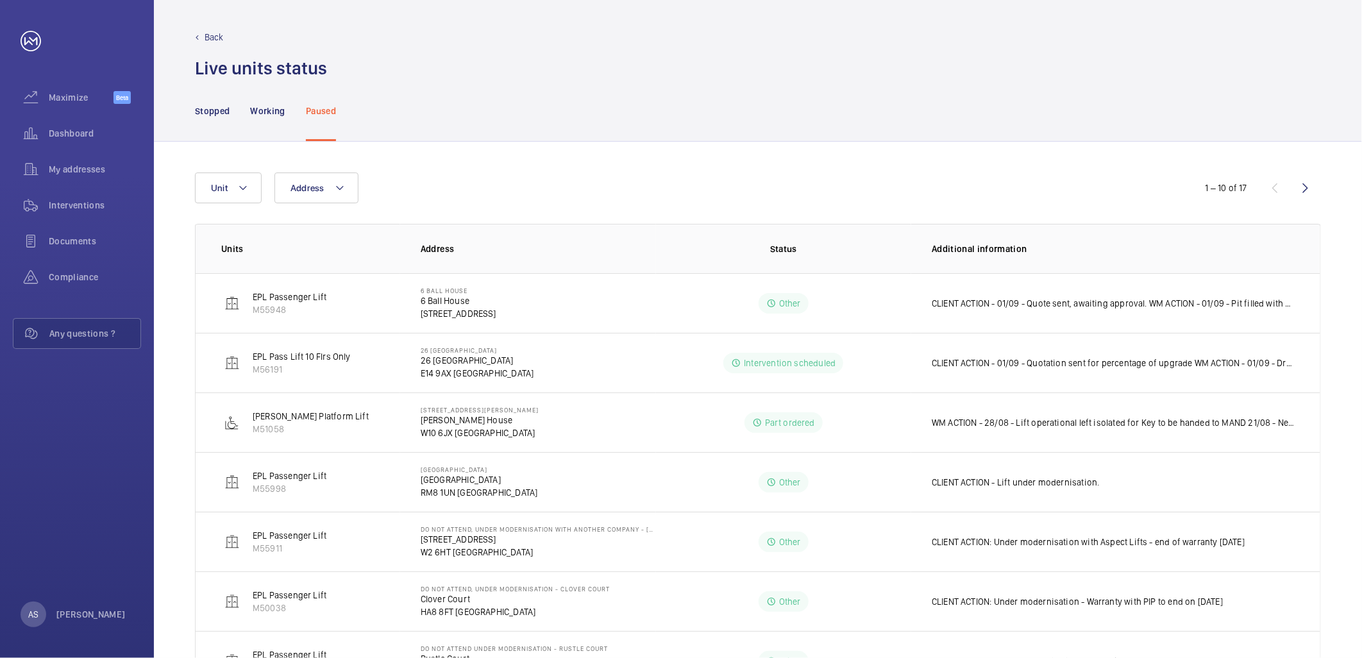
click at [1312, 185] on wm-front-icon-button at bounding box center [1305, 188] width 31 height 31
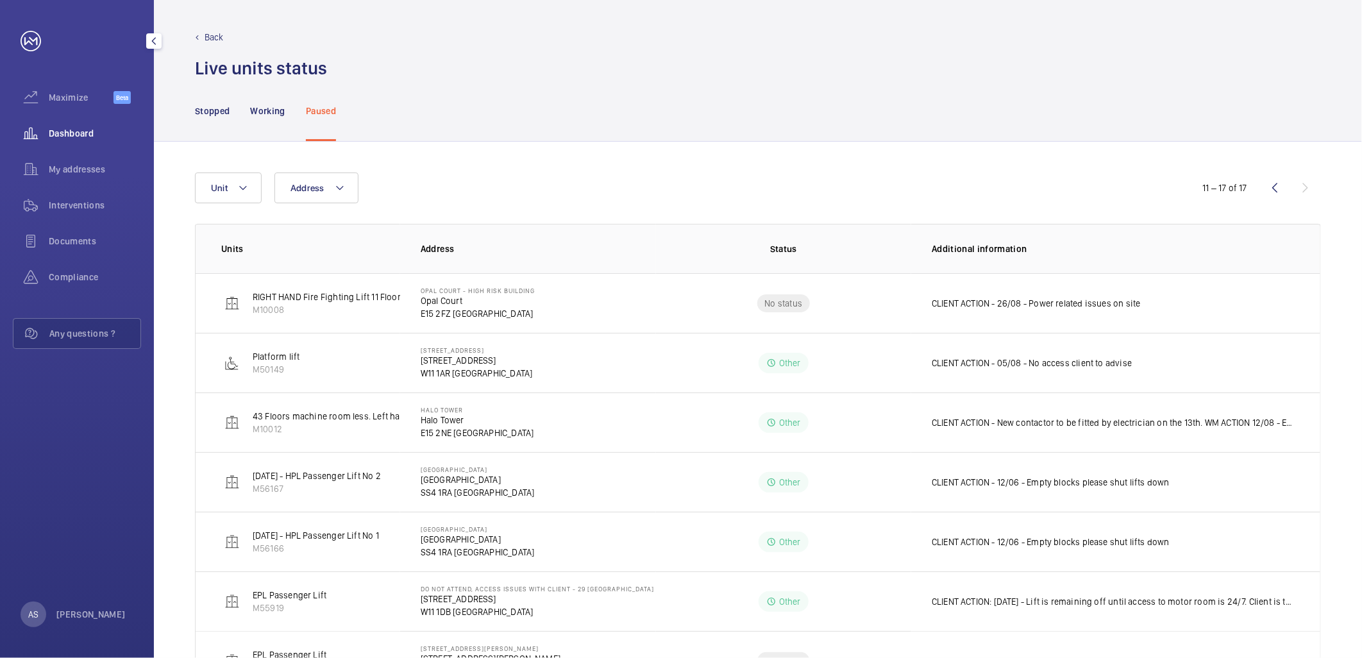
click at [83, 133] on span "Dashboard" at bounding box center [95, 133] width 92 height 13
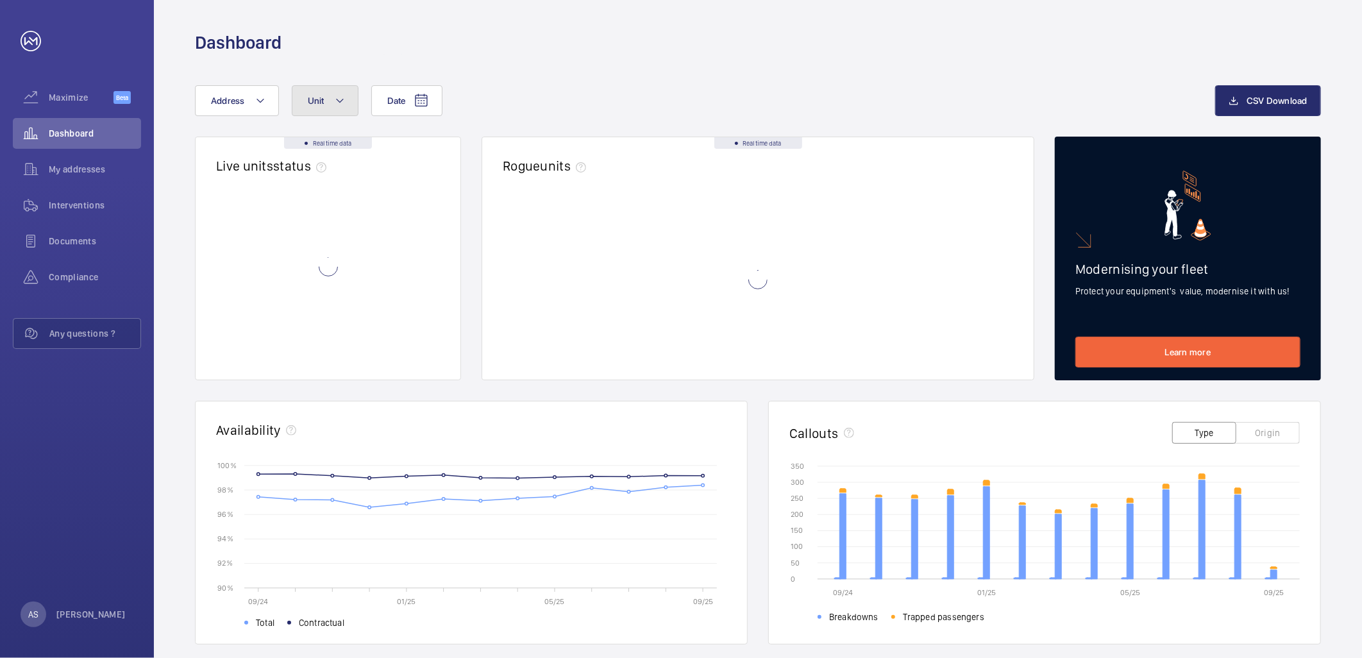
click at [321, 96] on span "Unit" at bounding box center [316, 101] width 17 height 10
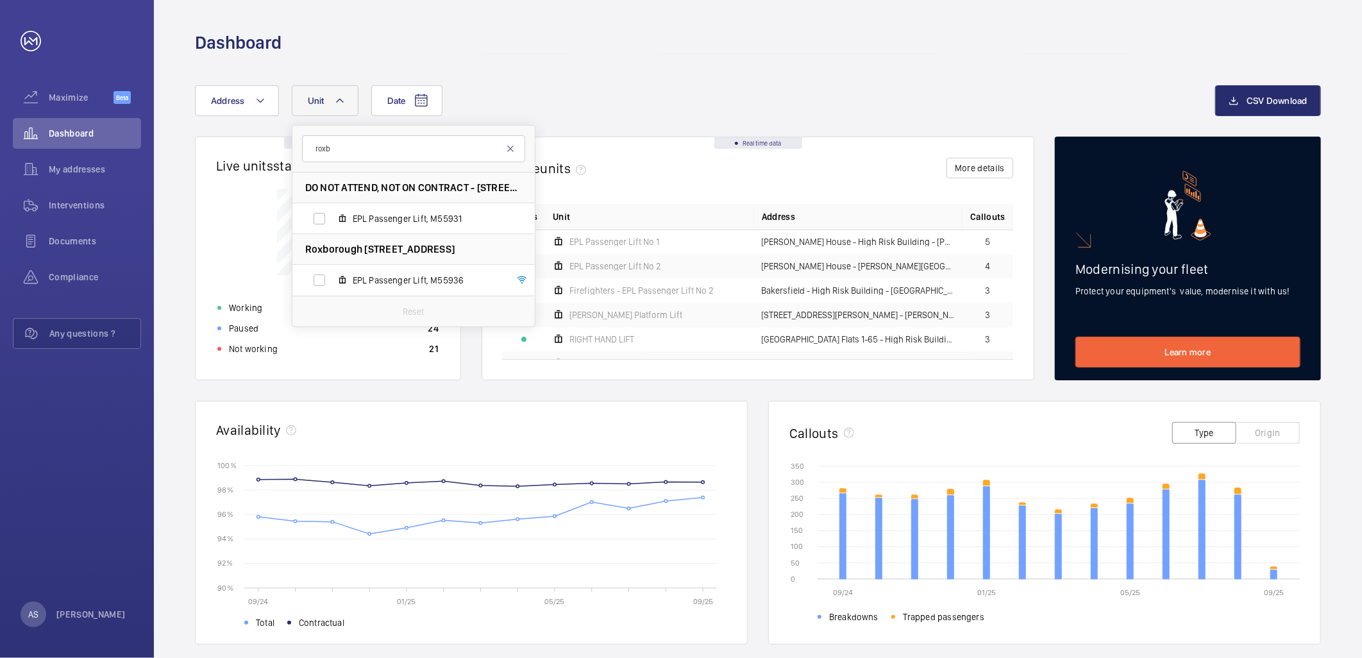
type input "roxb"
click at [510, 149] on mat-icon at bounding box center [510, 149] width 10 height 10
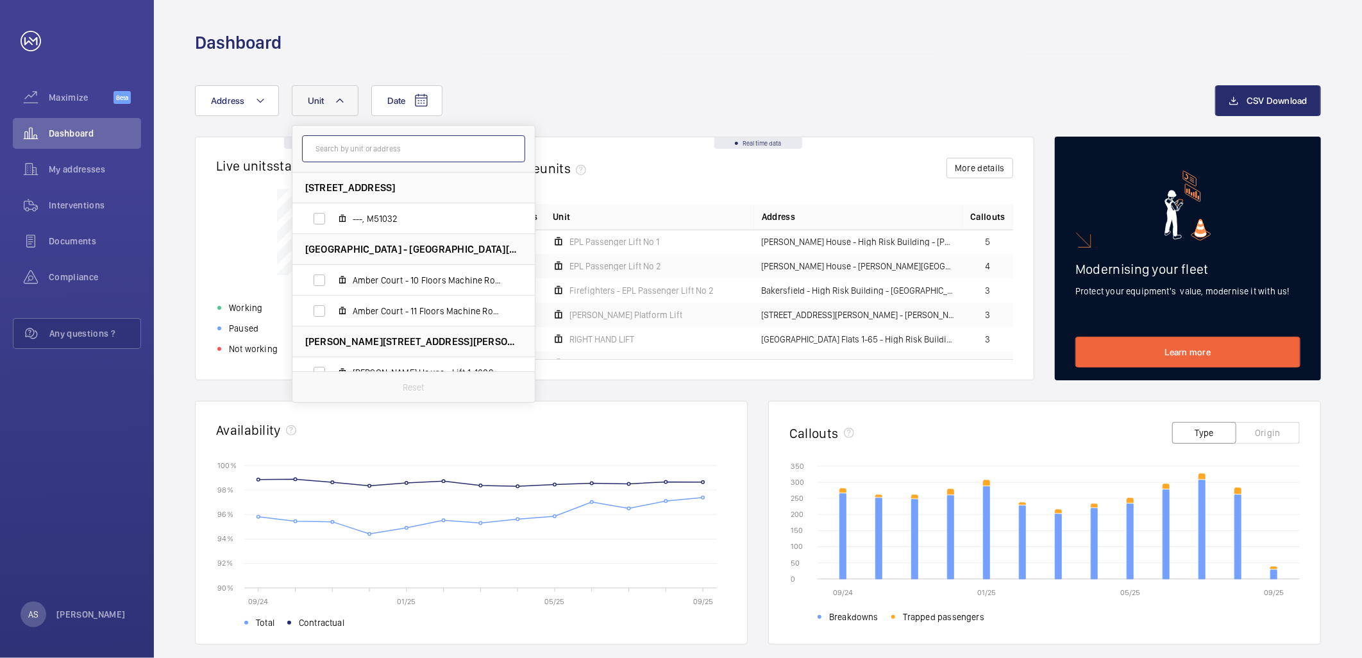
click at [487, 148] on input "text" at bounding box center [413, 148] width 223 height 27
click at [587, 90] on div "Date Address Unit 86 Chesterton Road - Chesterton Road, E13 8BB LONDON ---, M51…" at bounding box center [705, 100] width 1020 height 31
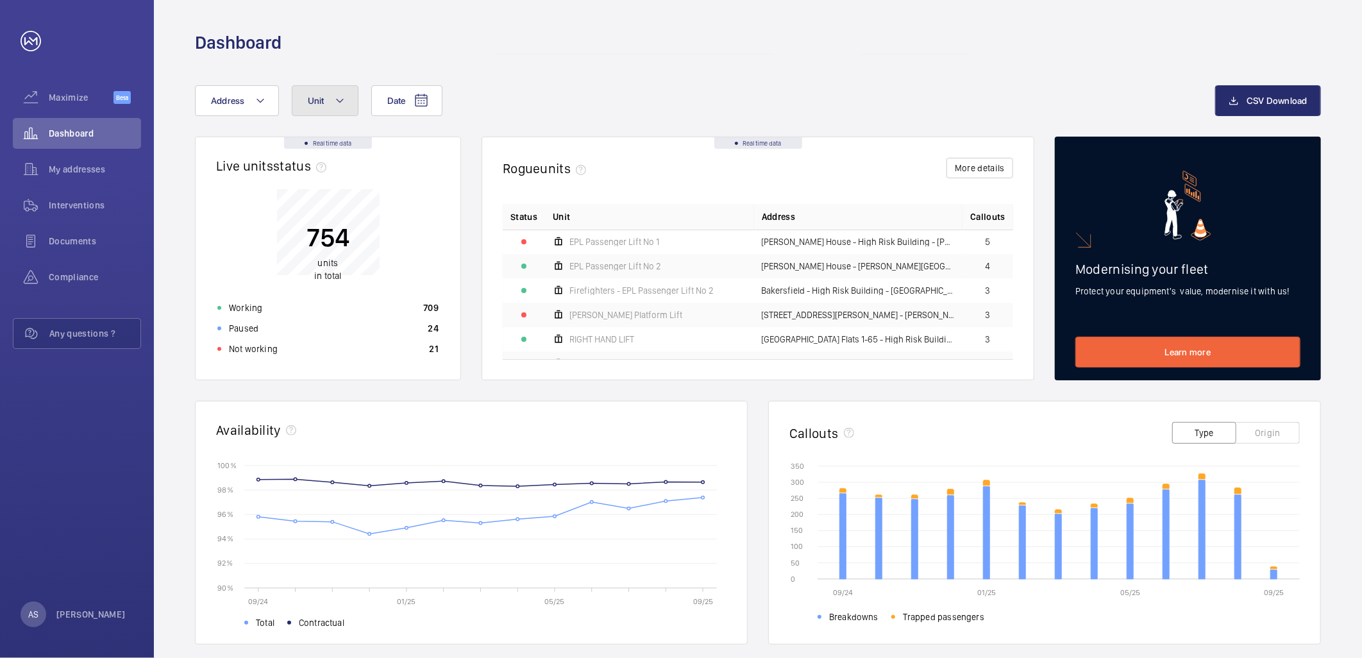
click at [335, 109] on button "Unit" at bounding box center [325, 100] width 67 height 31
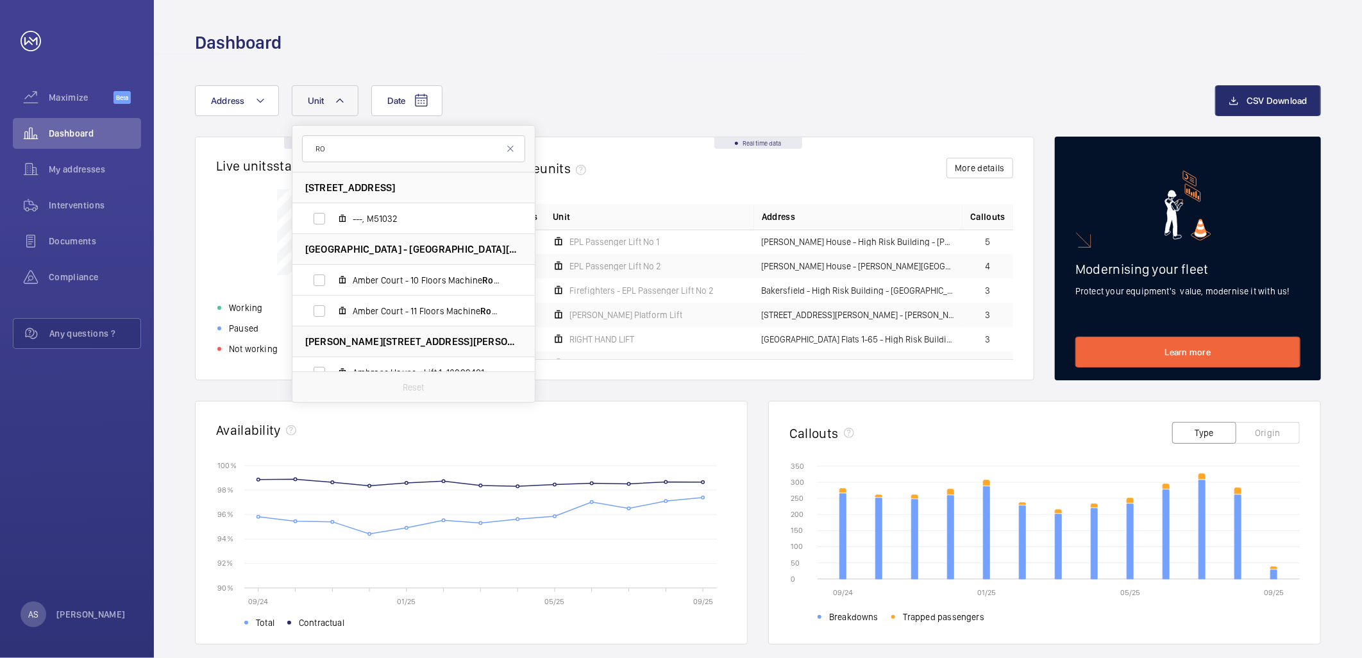
type input "R"
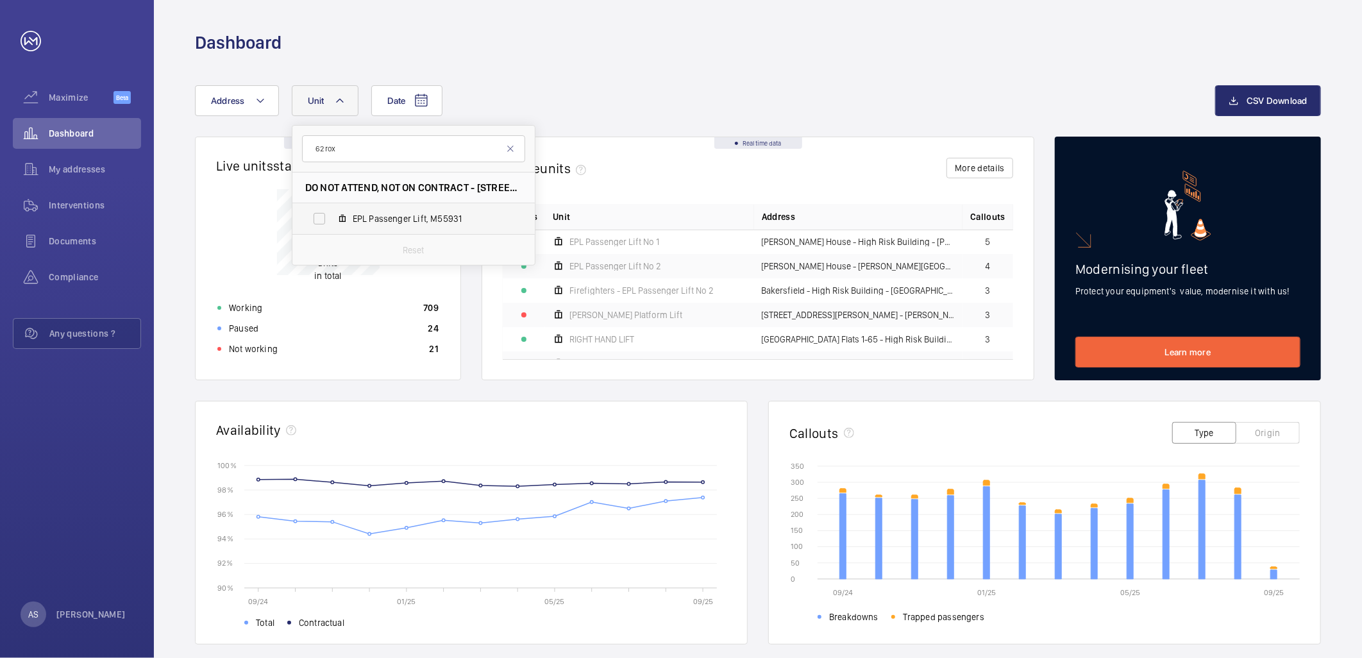
type input "62 rox"
click at [412, 219] on span "EPL Passenger Lift, M55931" at bounding box center [427, 218] width 149 height 13
click at [332, 219] on input "EPL Passenger Lift, M55931" at bounding box center [320, 219] width 26 height 26
checkbox input "true"
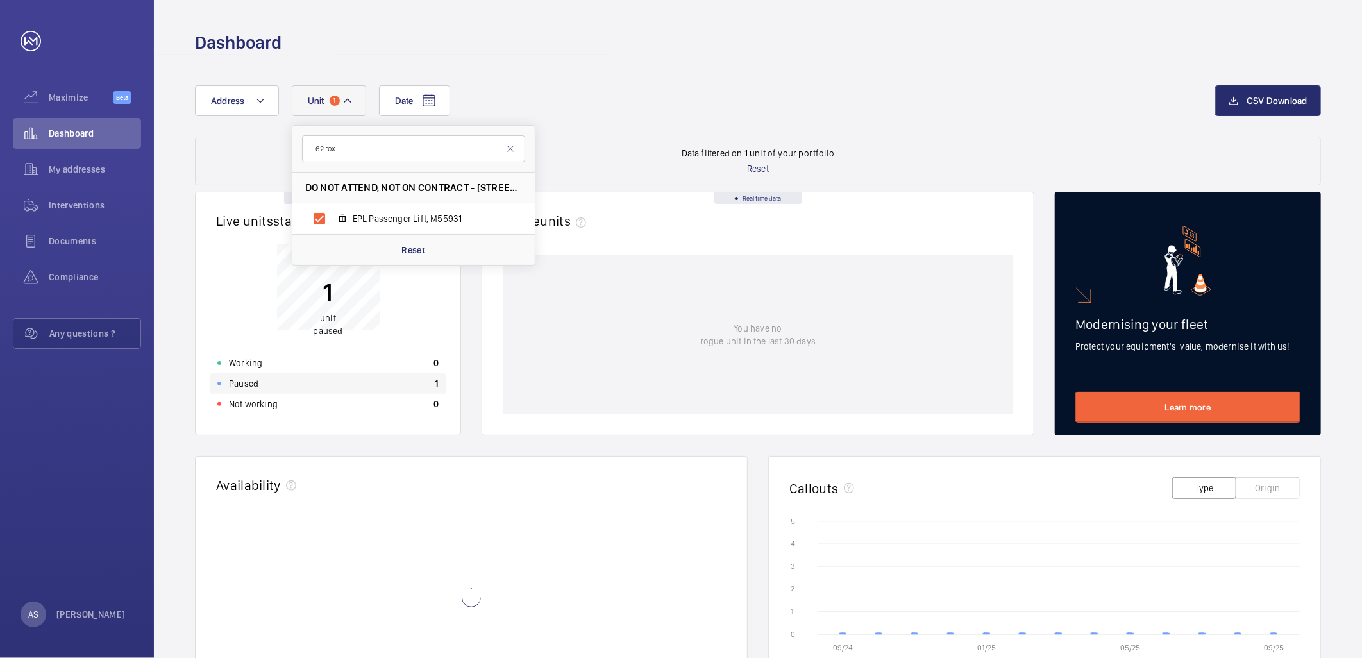
click at [383, 378] on div "Paused 1" at bounding box center [328, 383] width 237 height 21
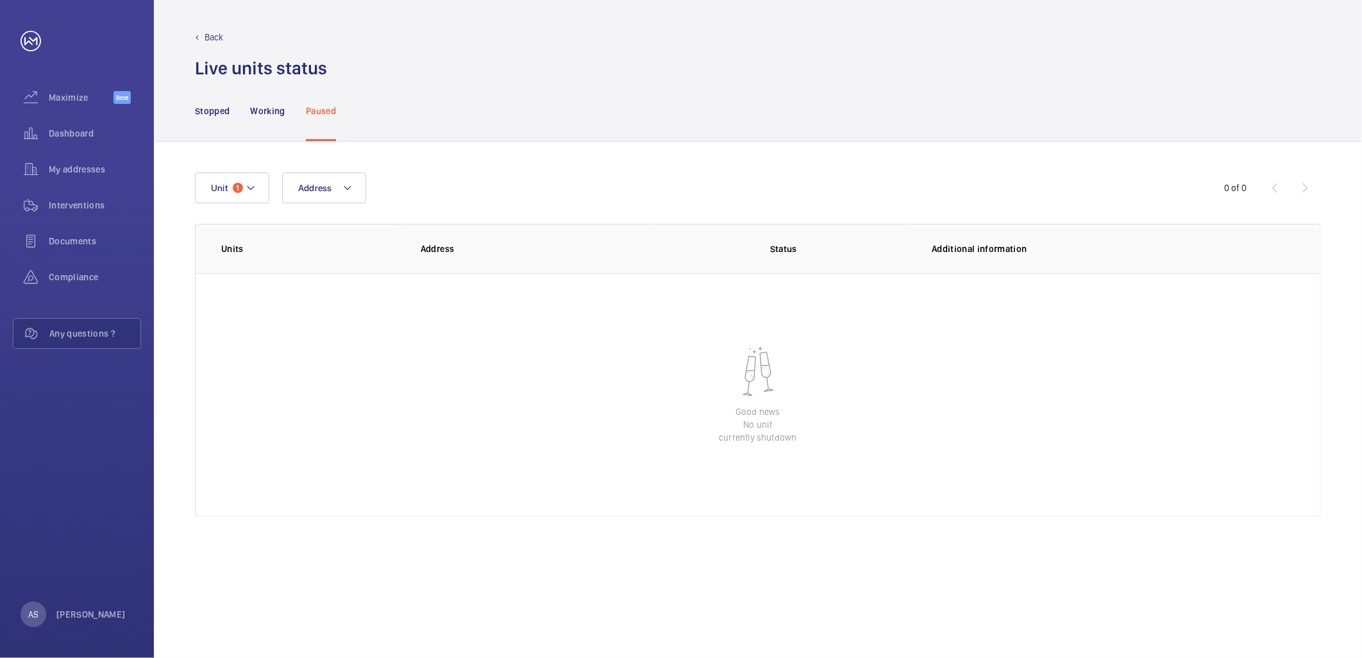
click at [245, 103] on nav "Stopped Working Paused" at bounding box center [265, 110] width 141 height 61
click at [269, 112] on p "Working" at bounding box center [267, 111] width 35 height 13
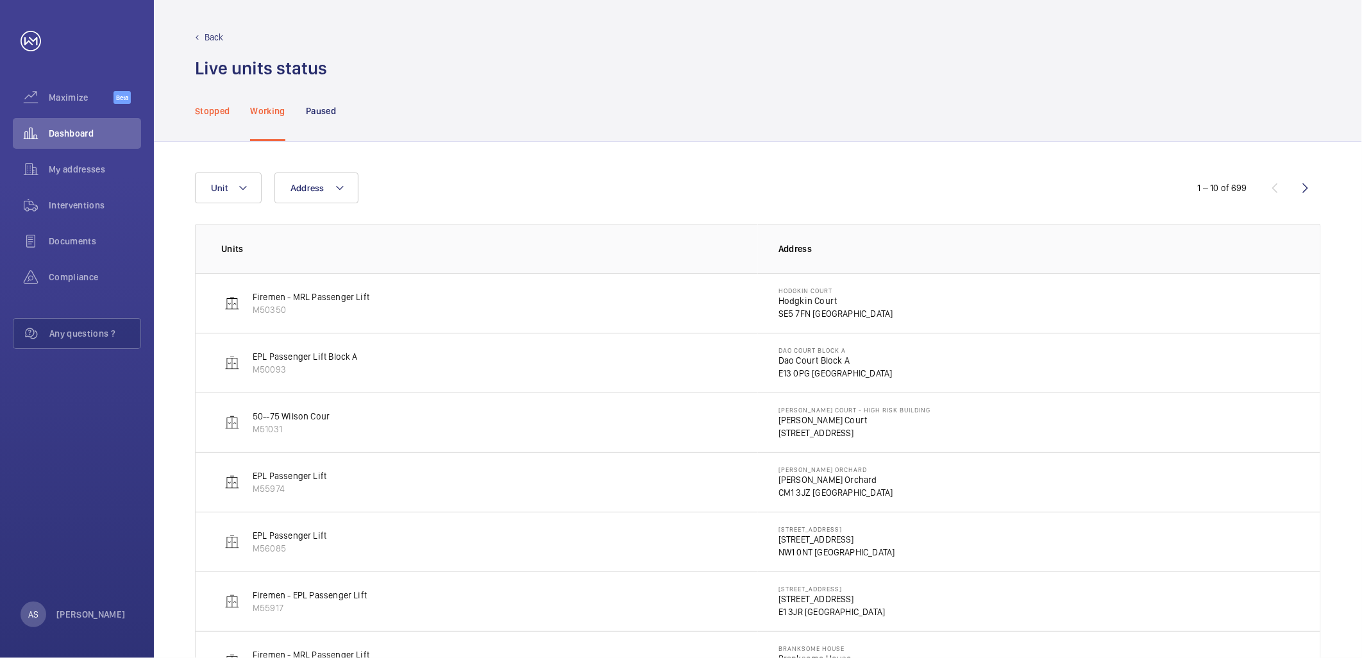
click at [210, 110] on p "Stopped" at bounding box center [212, 111] width 35 height 13
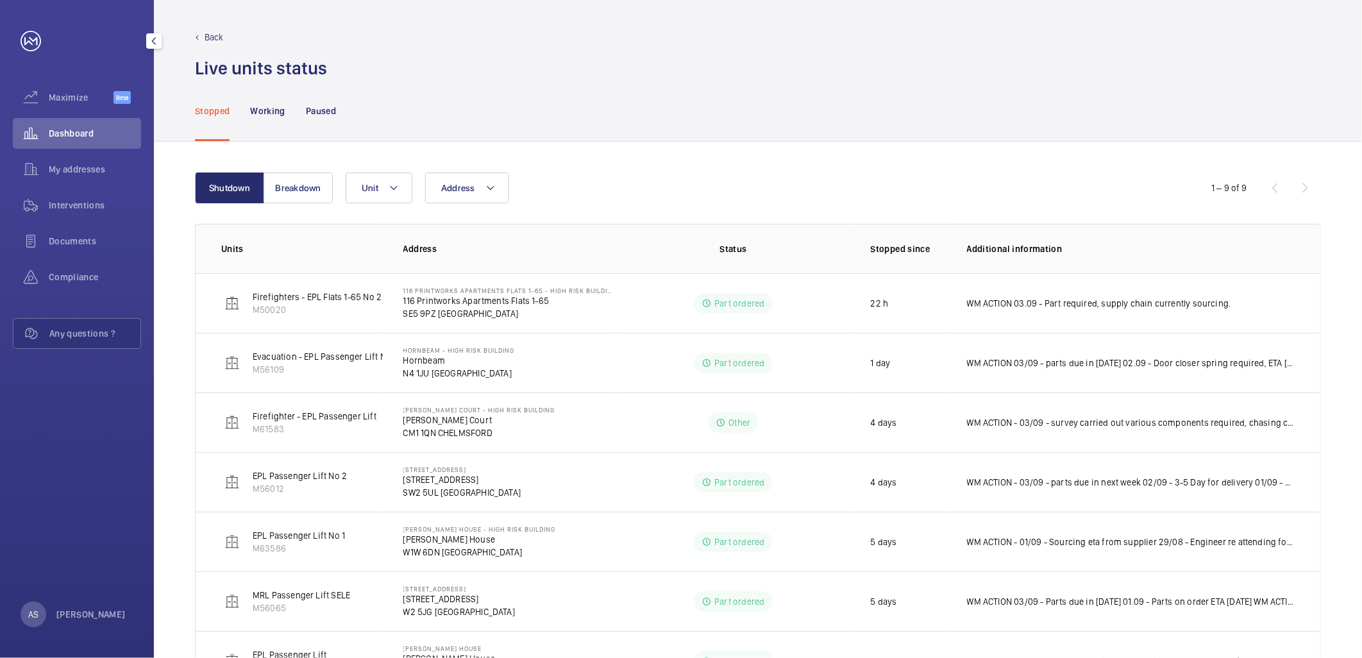
click at [101, 130] on span "Dashboard" at bounding box center [95, 133] width 92 height 13
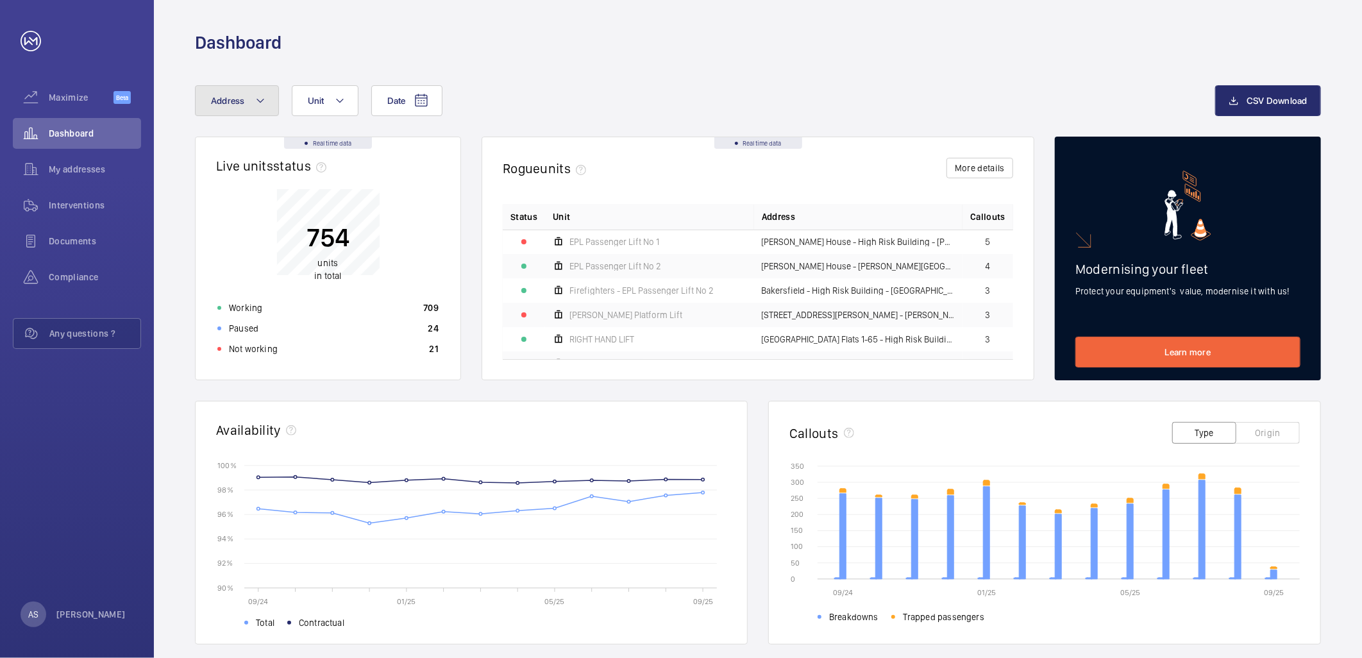
click at [255, 96] on mat-icon at bounding box center [260, 100] width 10 height 15
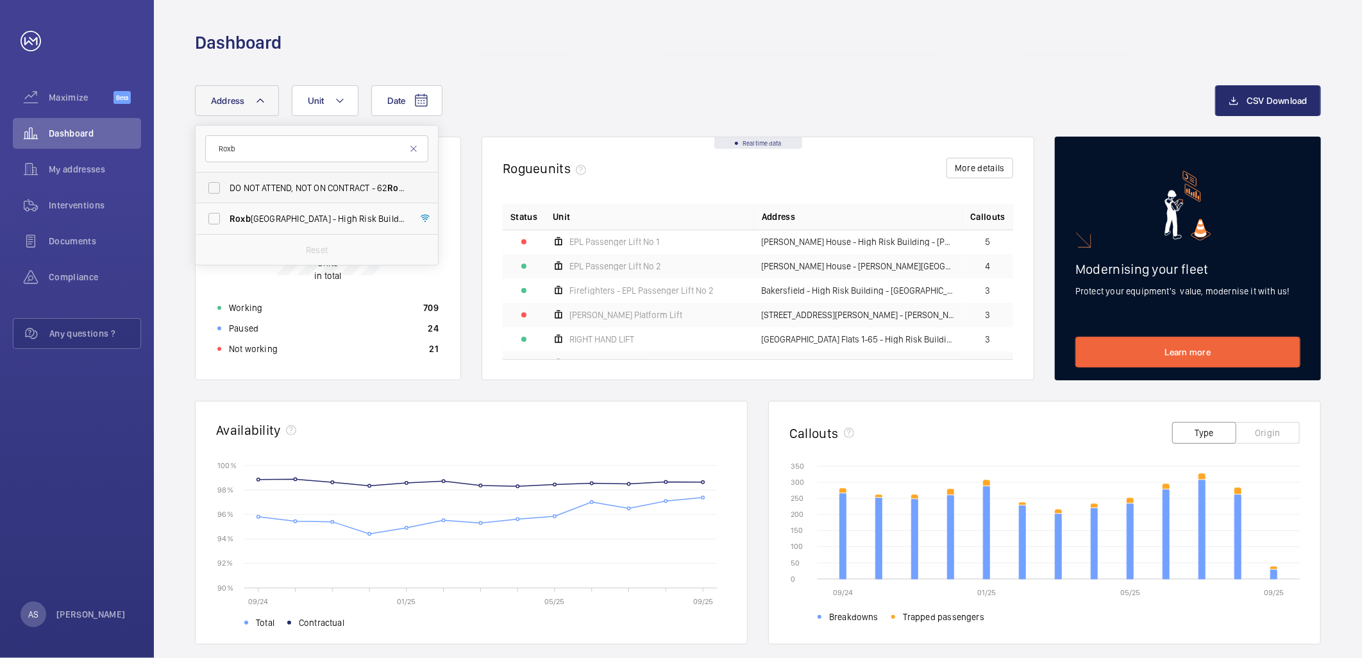
type input "Roxb"
click at [407, 185] on label "DO NOT ATTEND, NOT ON CONTRACT - 62 Roxb orough Park - 62 Roxb orough Park, LON…" at bounding box center [307, 188] width 223 height 31
click at [227, 185] on input "DO NOT ATTEND, NOT ON CONTRACT - 62 Roxb orough Park - 62 Roxb orough Park, LON…" at bounding box center [214, 188] width 26 height 26
checkbox input "true"
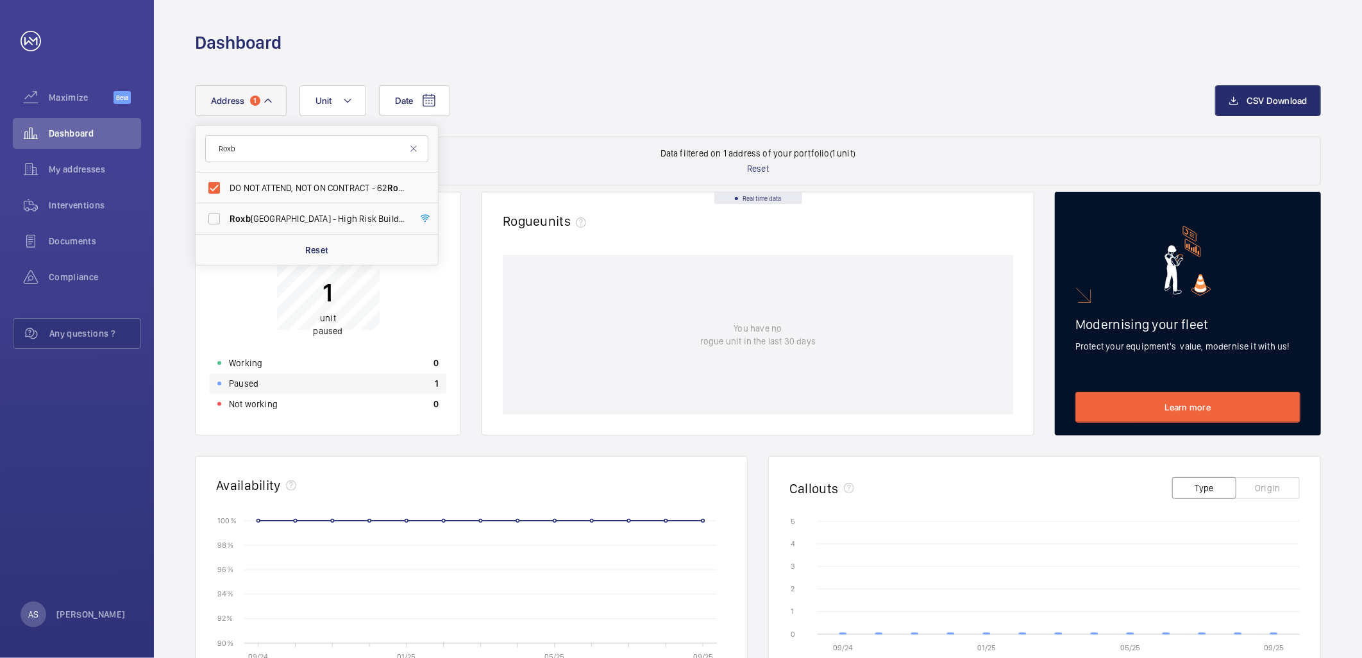
click at [426, 390] on div "Paused 1" at bounding box center [328, 383] width 237 height 21
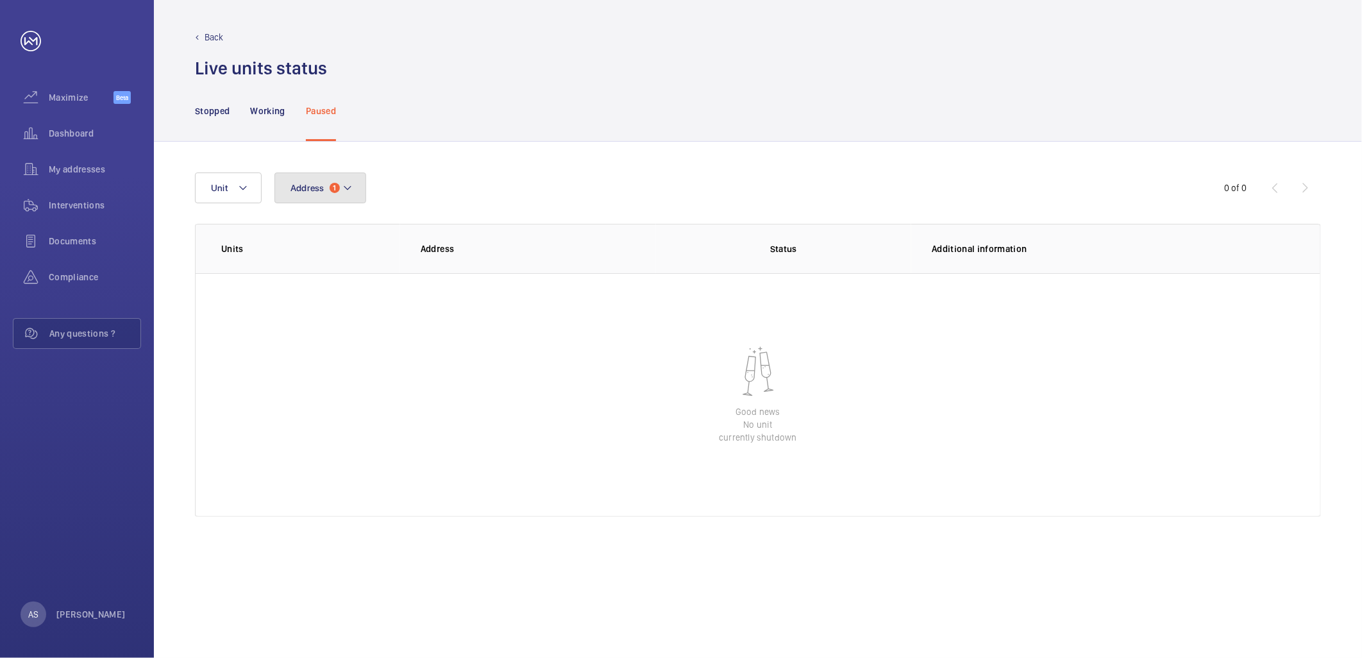
click at [336, 187] on span "1" at bounding box center [335, 188] width 10 height 10
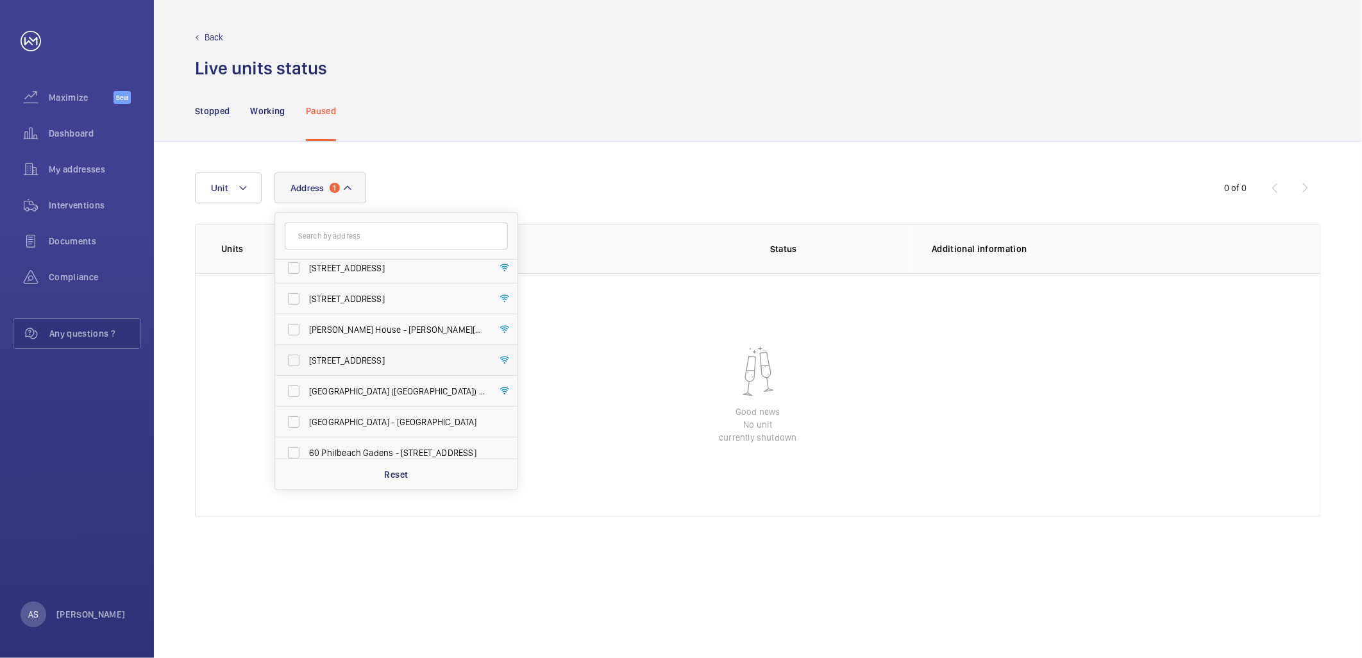
scroll to position [1707, 0]
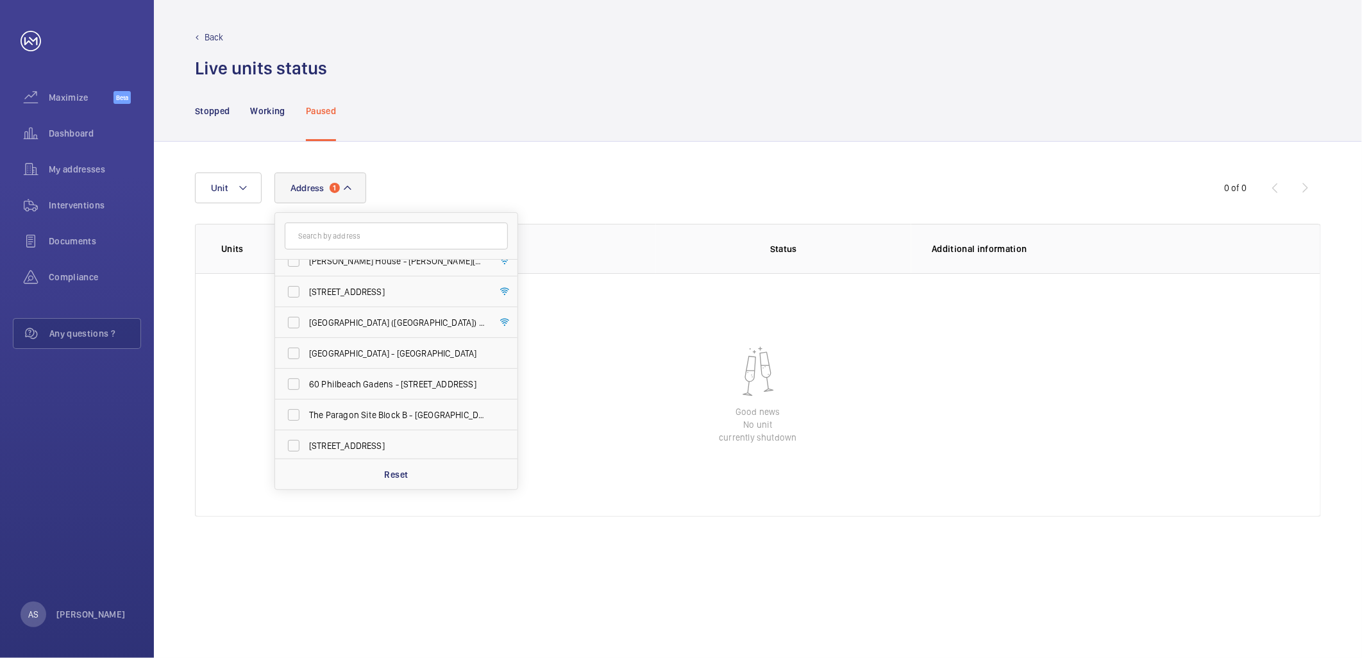
click at [511, 94] on div "Stopped Working Paused" at bounding box center [758, 110] width 1126 height 61
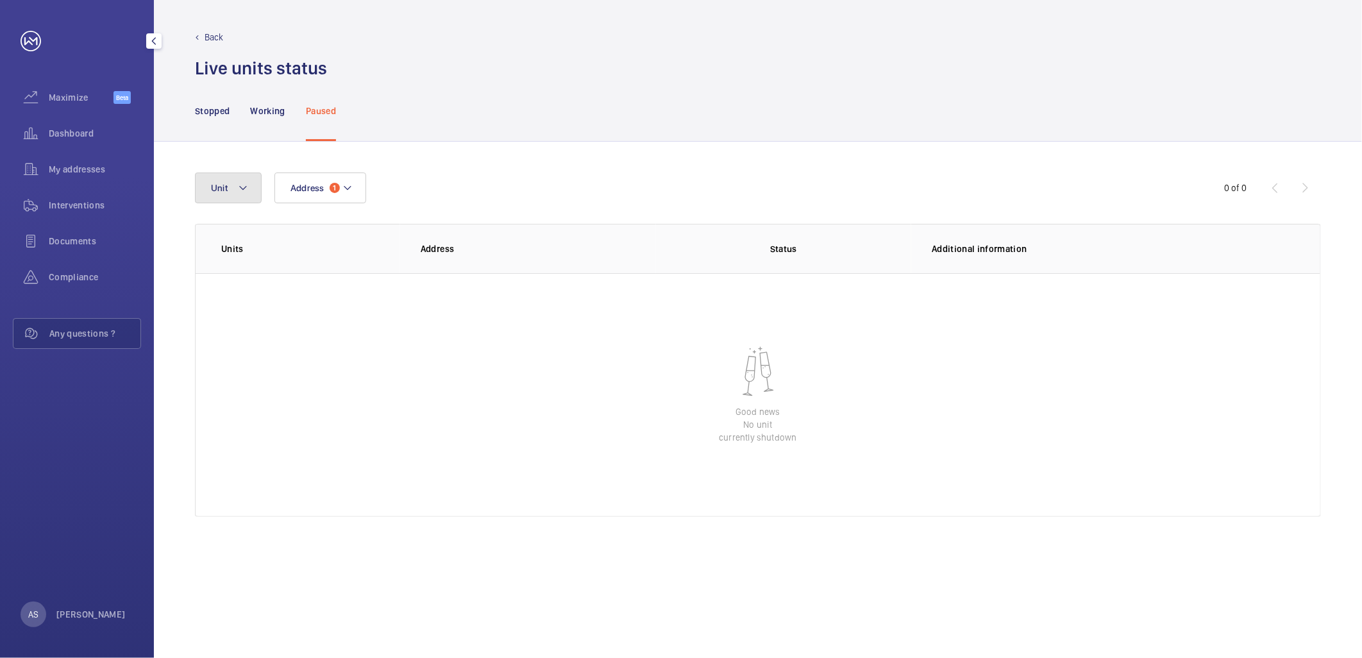
click at [210, 181] on button "Unit" at bounding box center [228, 188] width 67 height 31
click at [255, 242] on input "text" at bounding box center [316, 236] width 223 height 27
type input "[GEOGRAPHIC_DATA]"
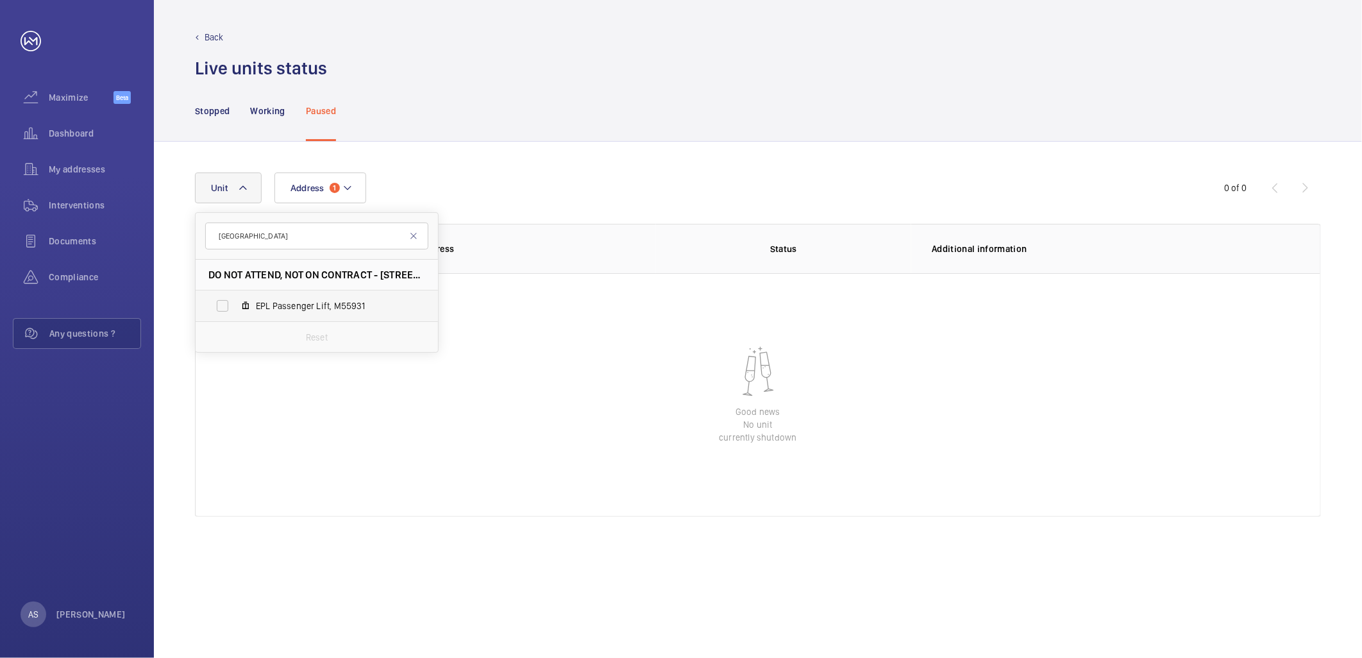
click at [258, 297] on label "EPL Passenger Lift, M55931" at bounding box center [307, 306] width 222 height 31
click at [235, 297] on input "EPL Passenger Lift, M55931" at bounding box center [223, 306] width 26 height 26
checkbox input "true"
click at [527, 196] on div "Address 1 Unit 1 Roxborough DO NOT ATTEND, NOT ON CONTRACT - 62 Roxborough Park…" at bounding box center [681, 188] width 972 height 31
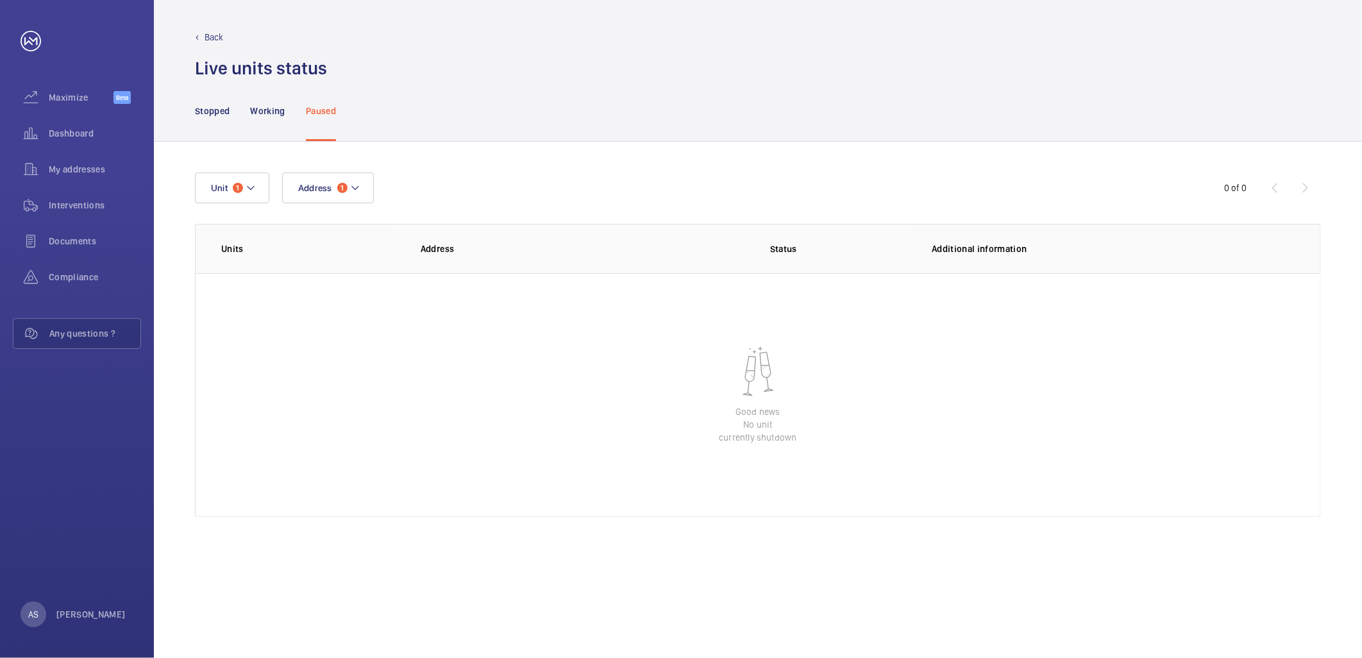
click at [223, 24] on div "Back Live units status﻿" at bounding box center [758, 40] width 1208 height 80
click at [212, 38] on p "Back" at bounding box center [214, 37] width 19 height 13
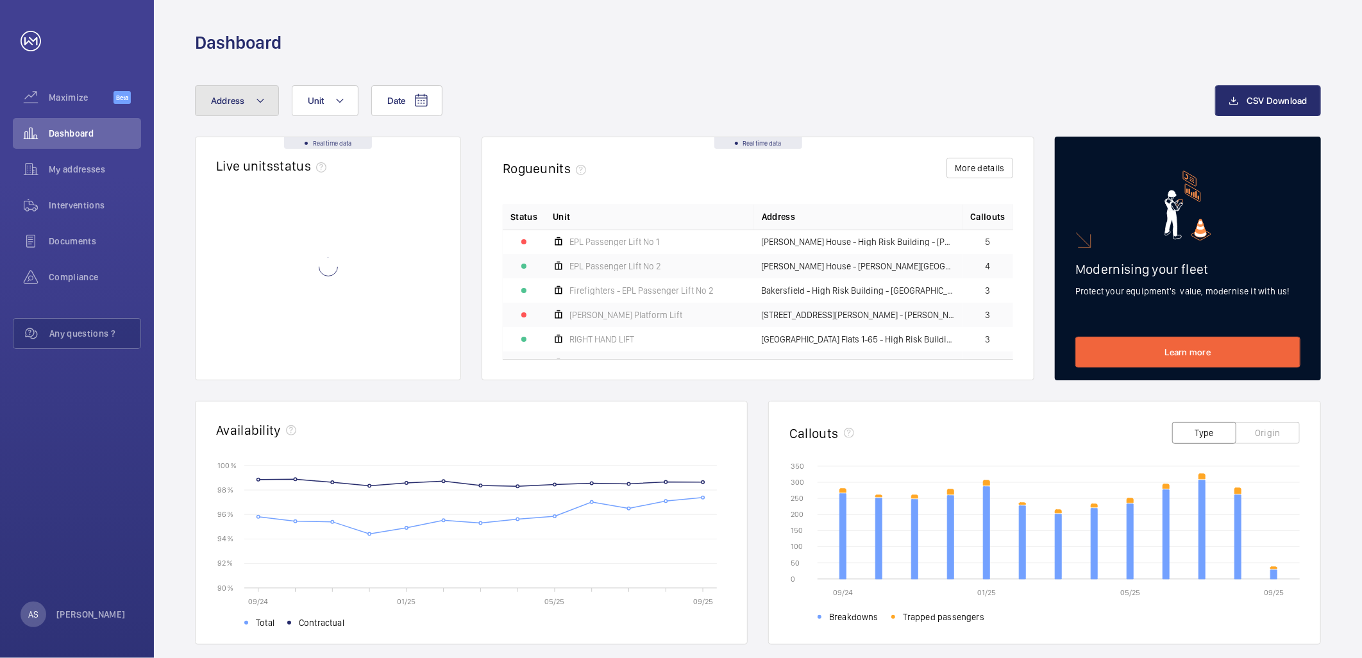
click at [252, 106] on button "Address" at bounding box center [237, 100] width 84 height 31
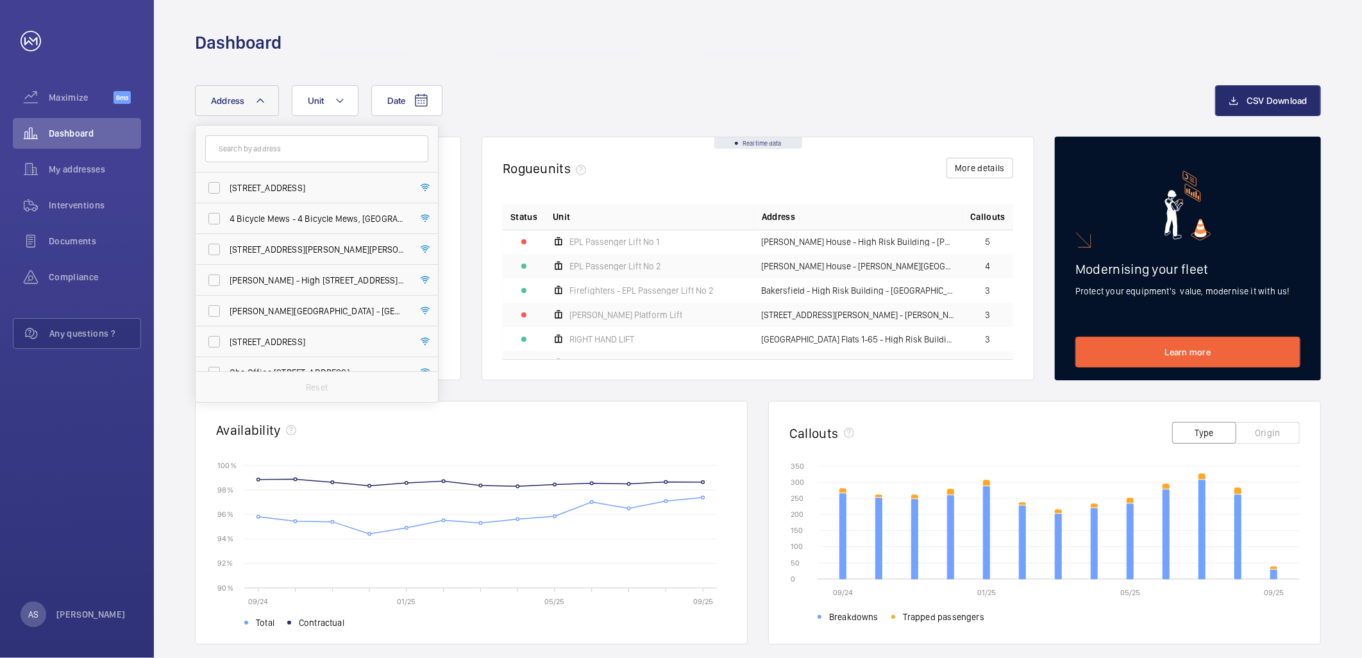
click at [273, 153] on input "text" at bounding box center [316, 148] width 223 height 27
